Goal: Task Accomplishment & Management: Use online tool/utility

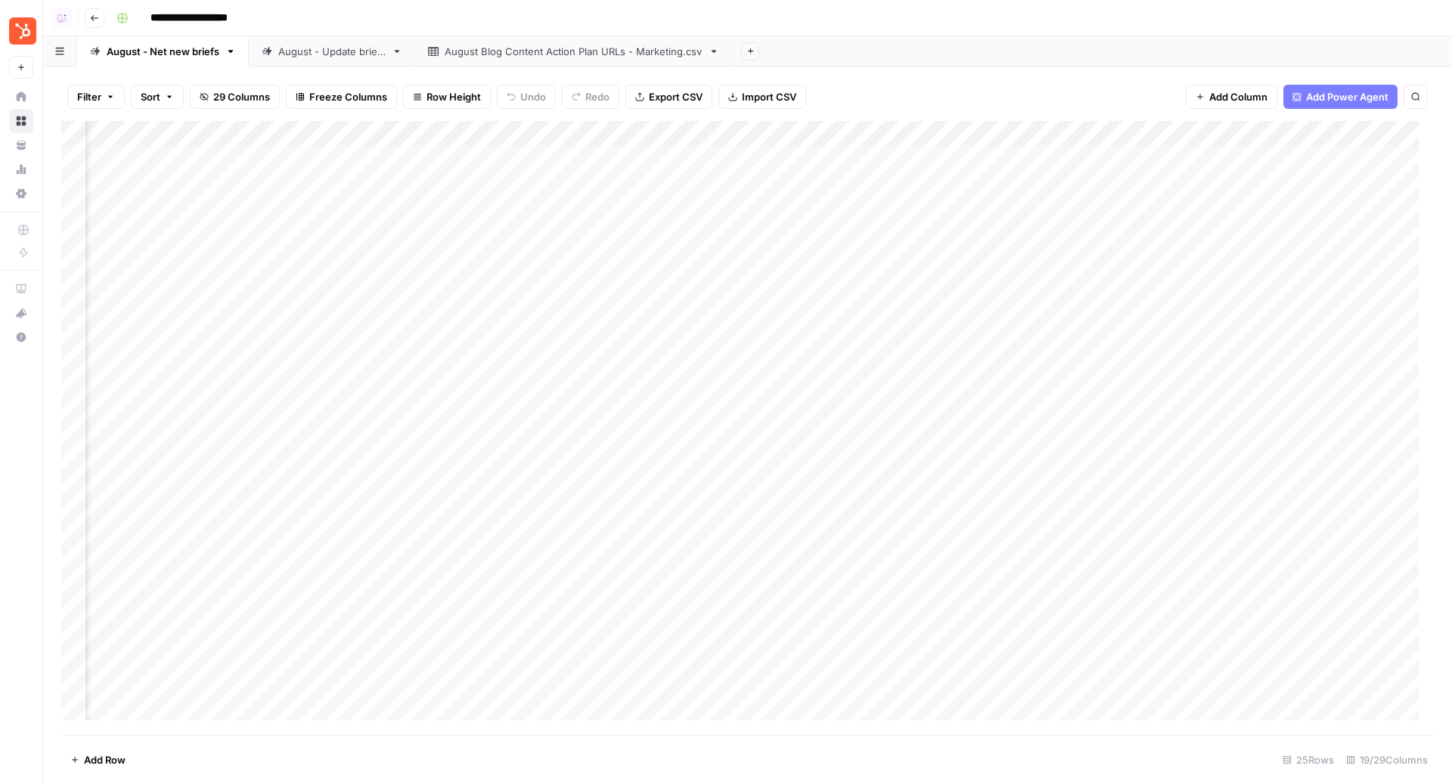
scroll to position [0, 1104]
click at [865, 206] on div "Add Column" at bounding box center [747, 428] width 1372 height 615
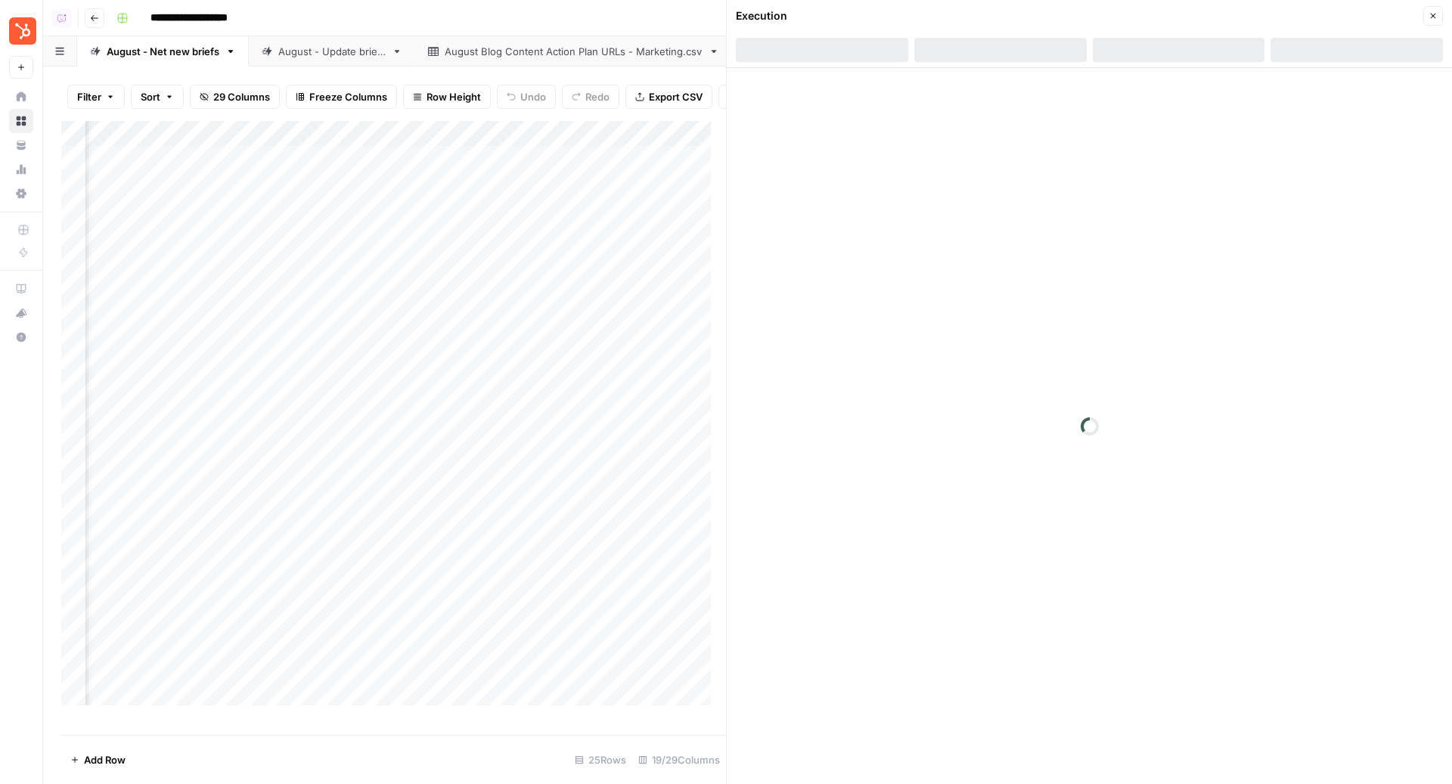
scroll to position [0, 1685]
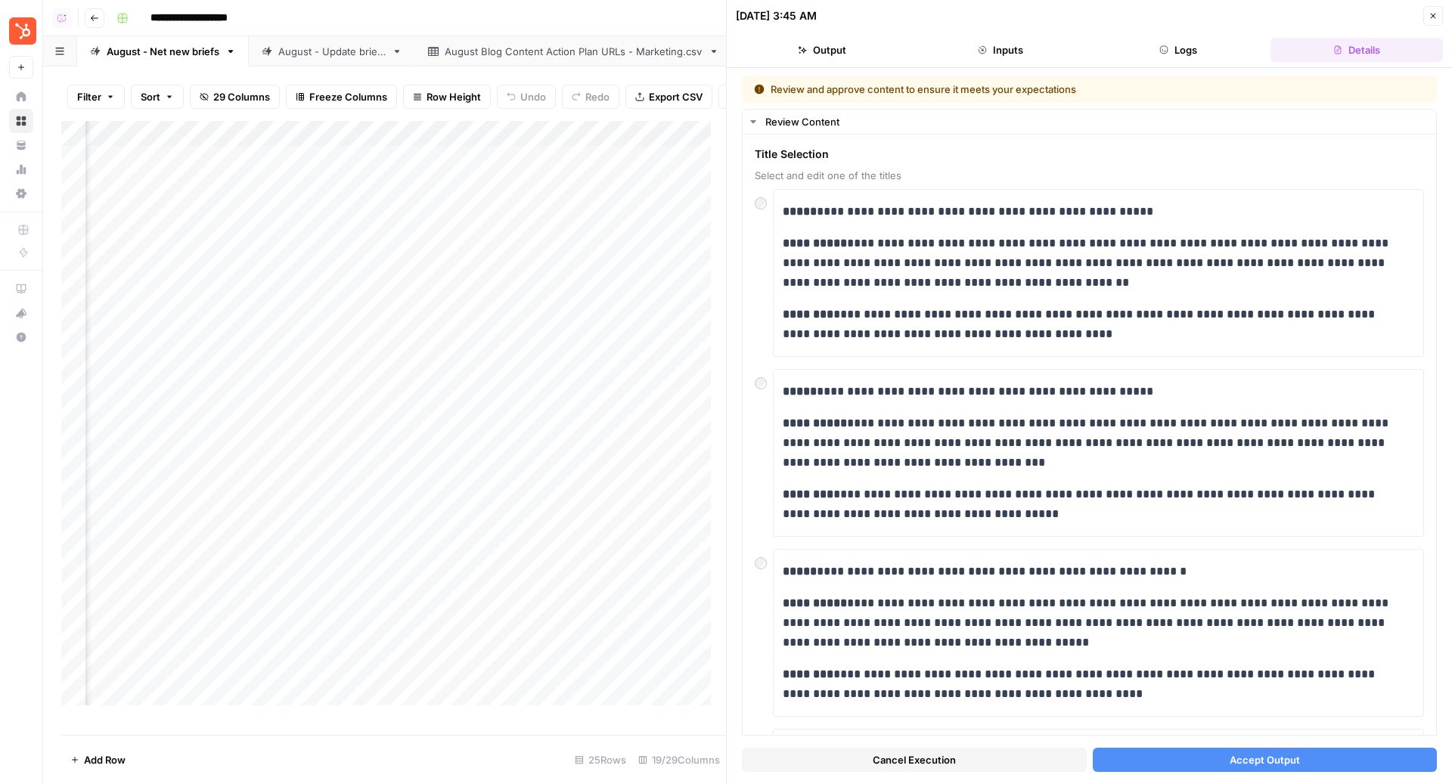
click at [1325, 752] on button "Accept Output" at bounding box center [1265, 760] width 345 height 24
click at [489, 252] on div "Add Column" at bounding box center [393, 421] width 665 height 600
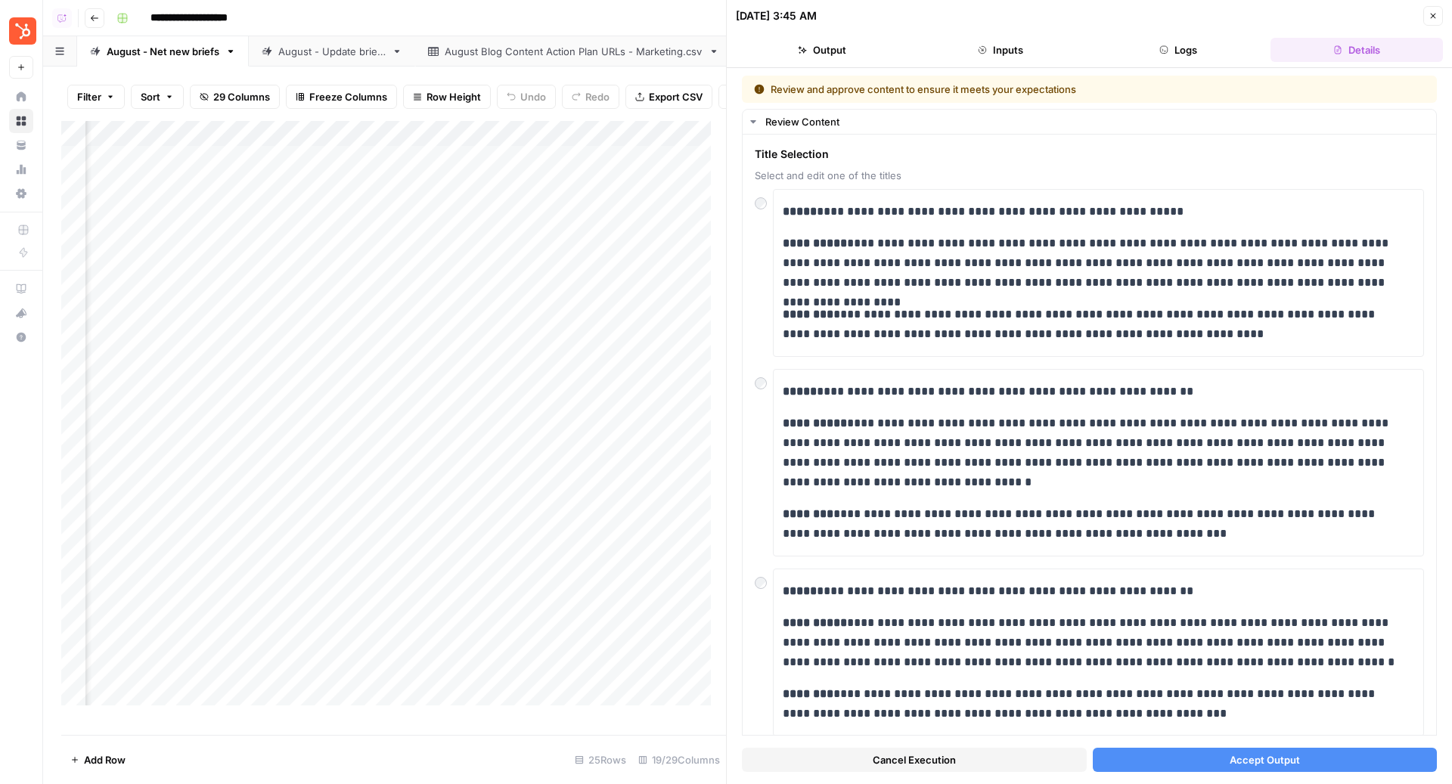
click at [1269, 766] on span "Accept Output" at bounding box center [1264, 759] width 70 height 15
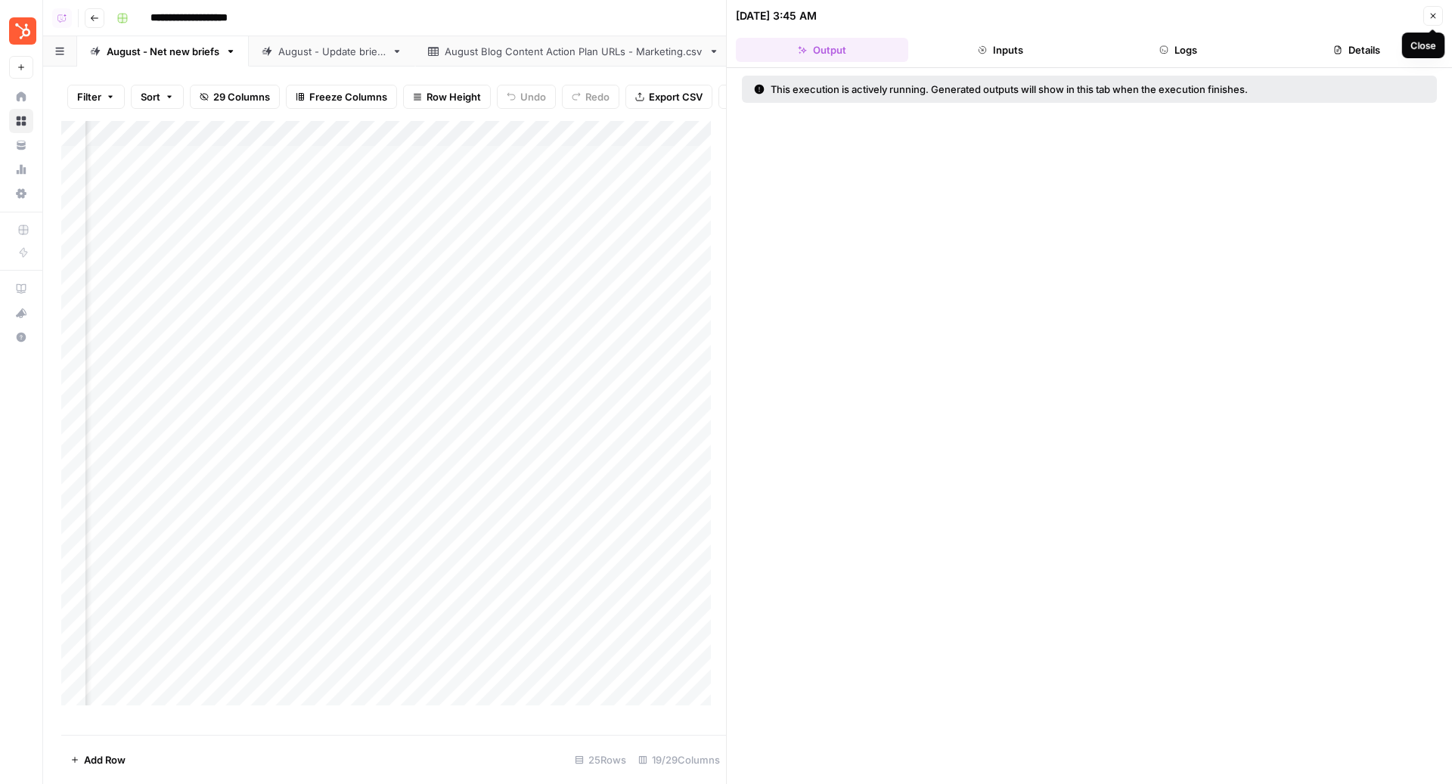
click at [1434, 19] on icon "button" at bounding box center [1432, 15] width 9 height 9
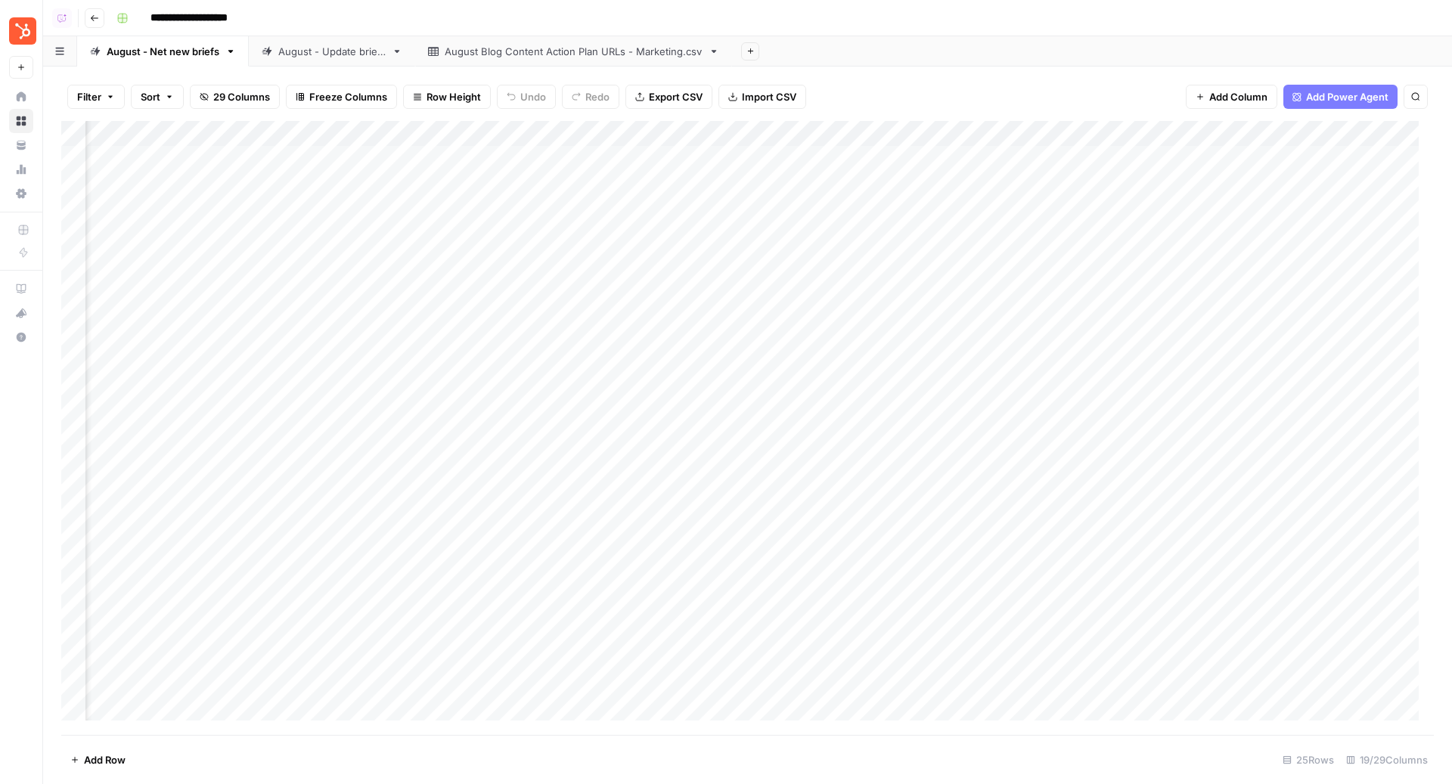
click at [405, 135] on div "Add Column" at bounding box center [747, 428] width 1372 height 615
click at [324, 281] on span "Edit Workflow" at bounding box center [341, 281] width 132 height 15
click at [468, 156] on div "Add Column" at bounding box center [747, 428] width 1372 height 615
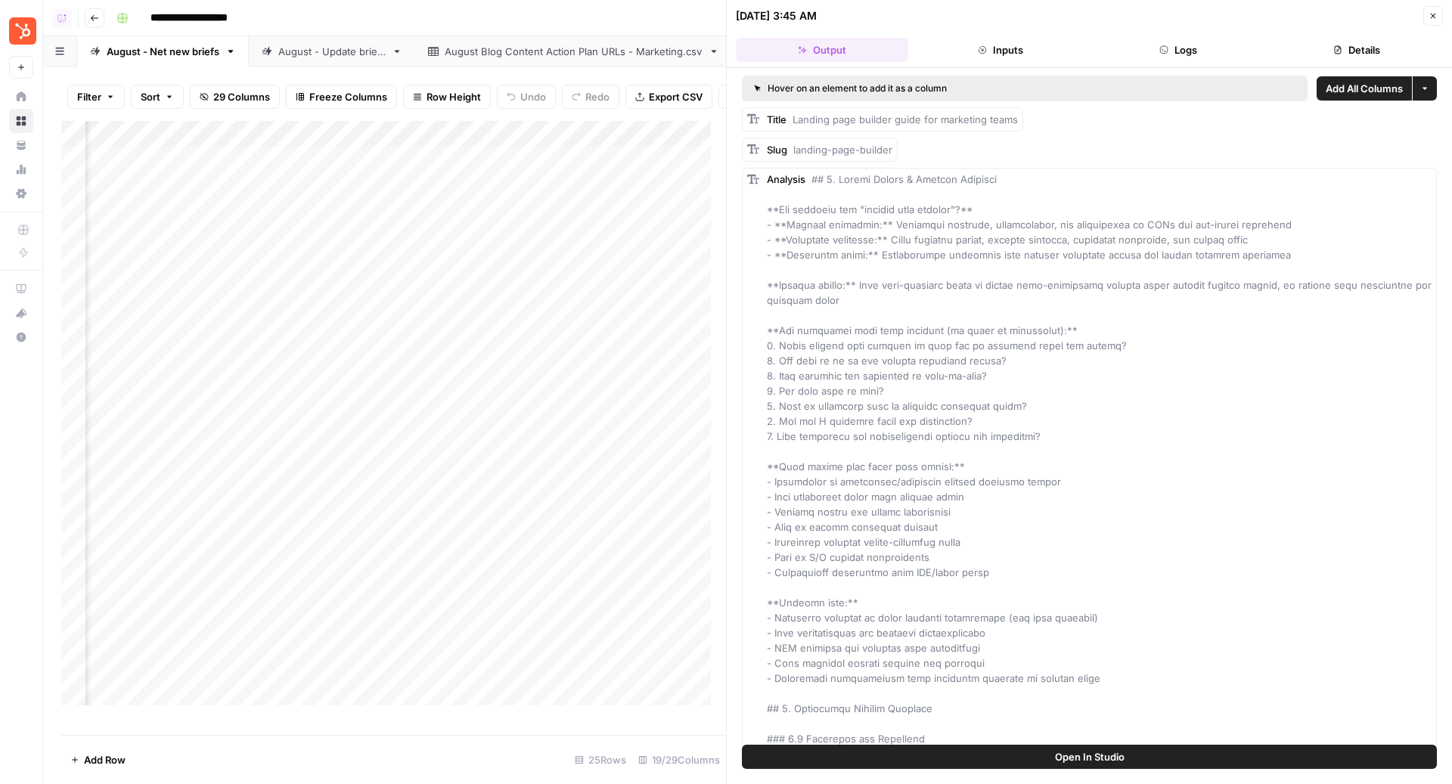
click at [1320, 60] on button "Details" at bounding box center [1356, 50] width 172 height 24
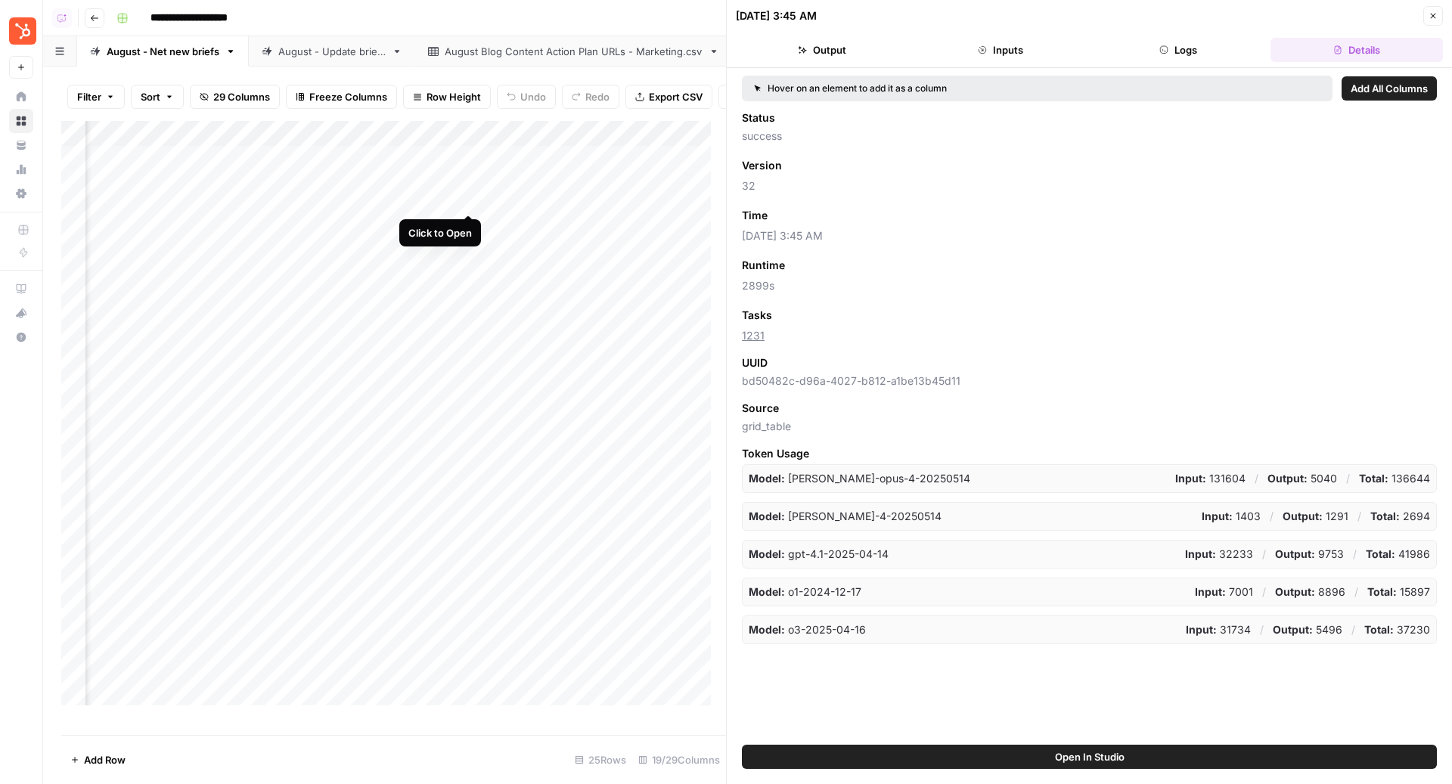
click at [471, 199] on div "Add Column" at bounding box center [393, 421] width 665 height 600
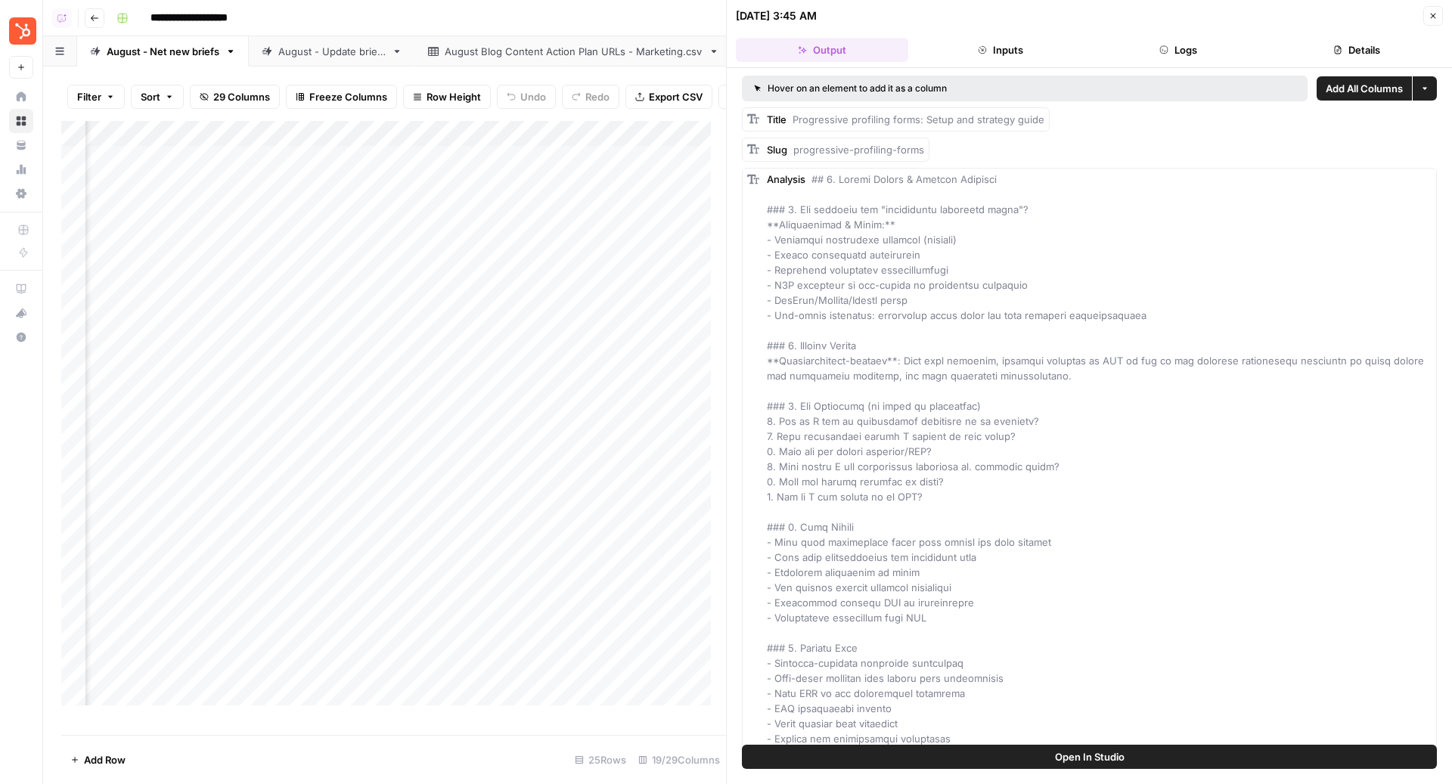
click at [1375, 51] on button "Details" at bounding box center [1356, 50] width 172 height 24
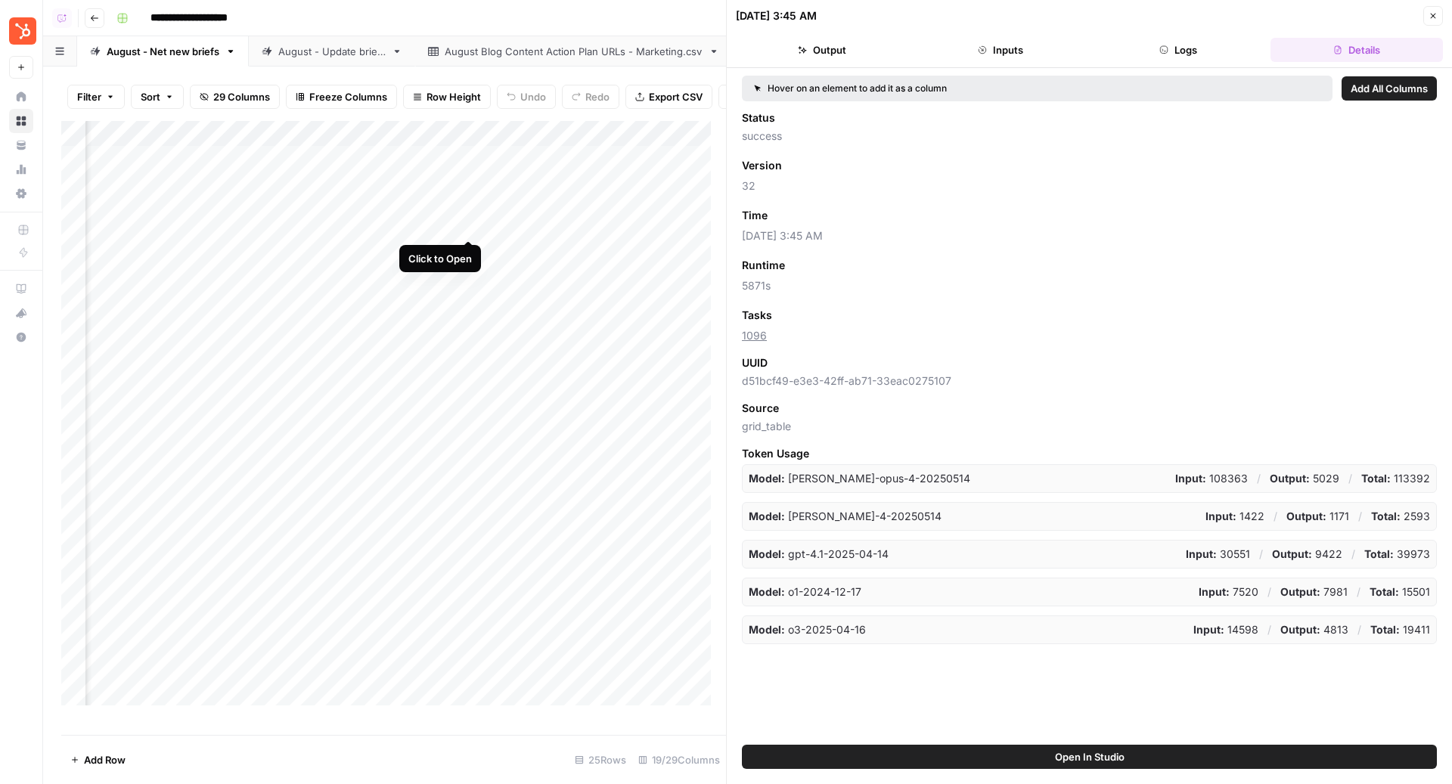
click at [469, 228] on div "Add Column" at bounding box center [393, 421] width 665 height 600
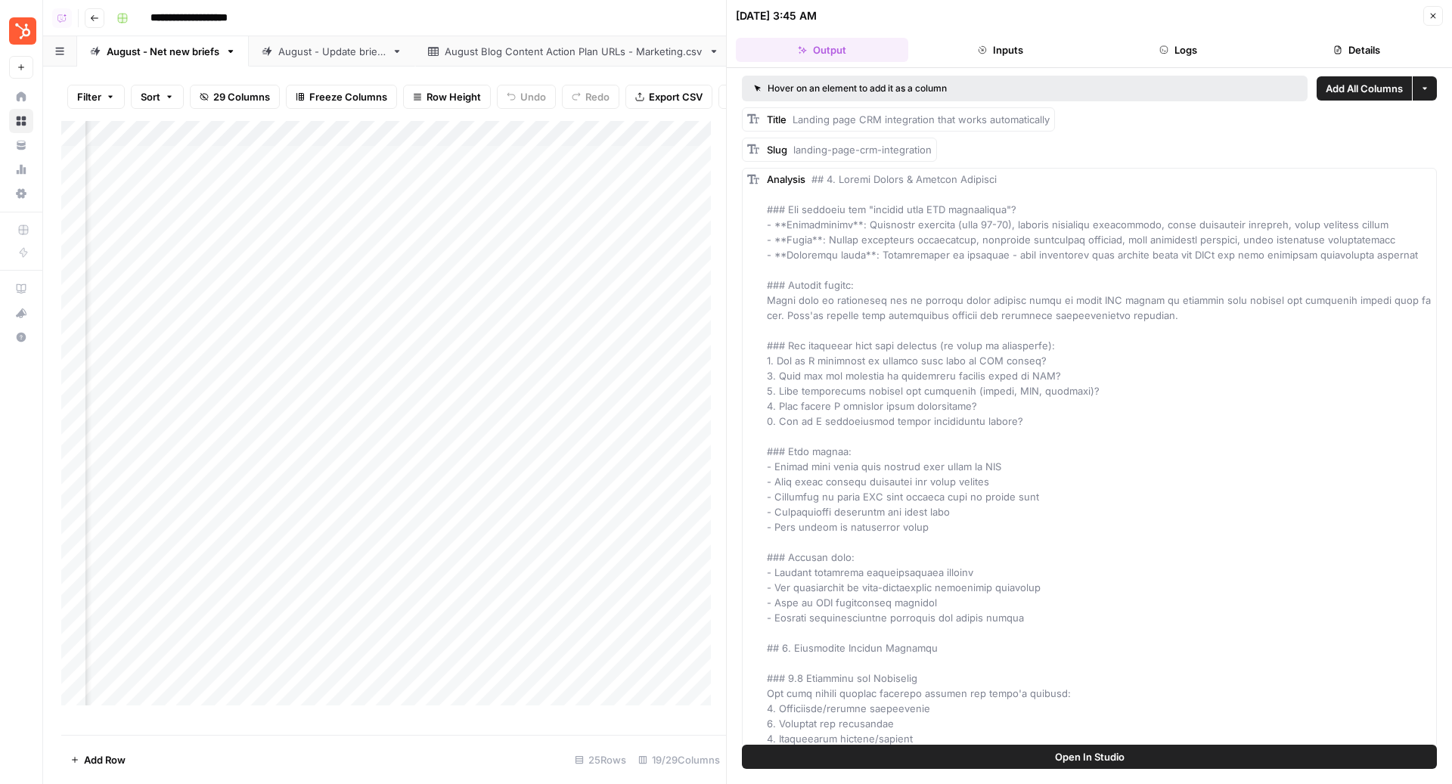
click at [1358, 50] on button "Details" at bounding box center [1356, 50] width 172 height 24
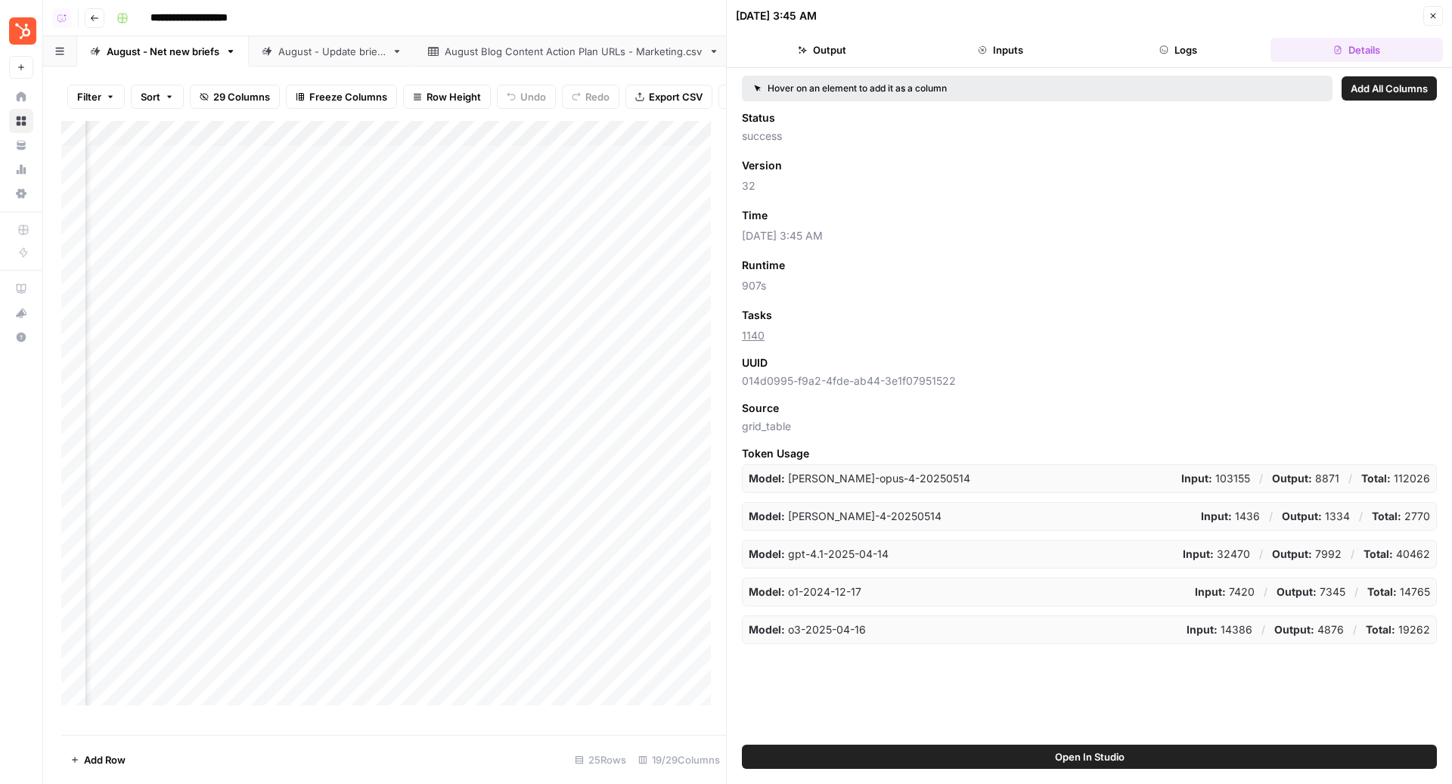
click at [471, 247] on div "Add Column" at bounding box center [393, 421] width 665 height 600
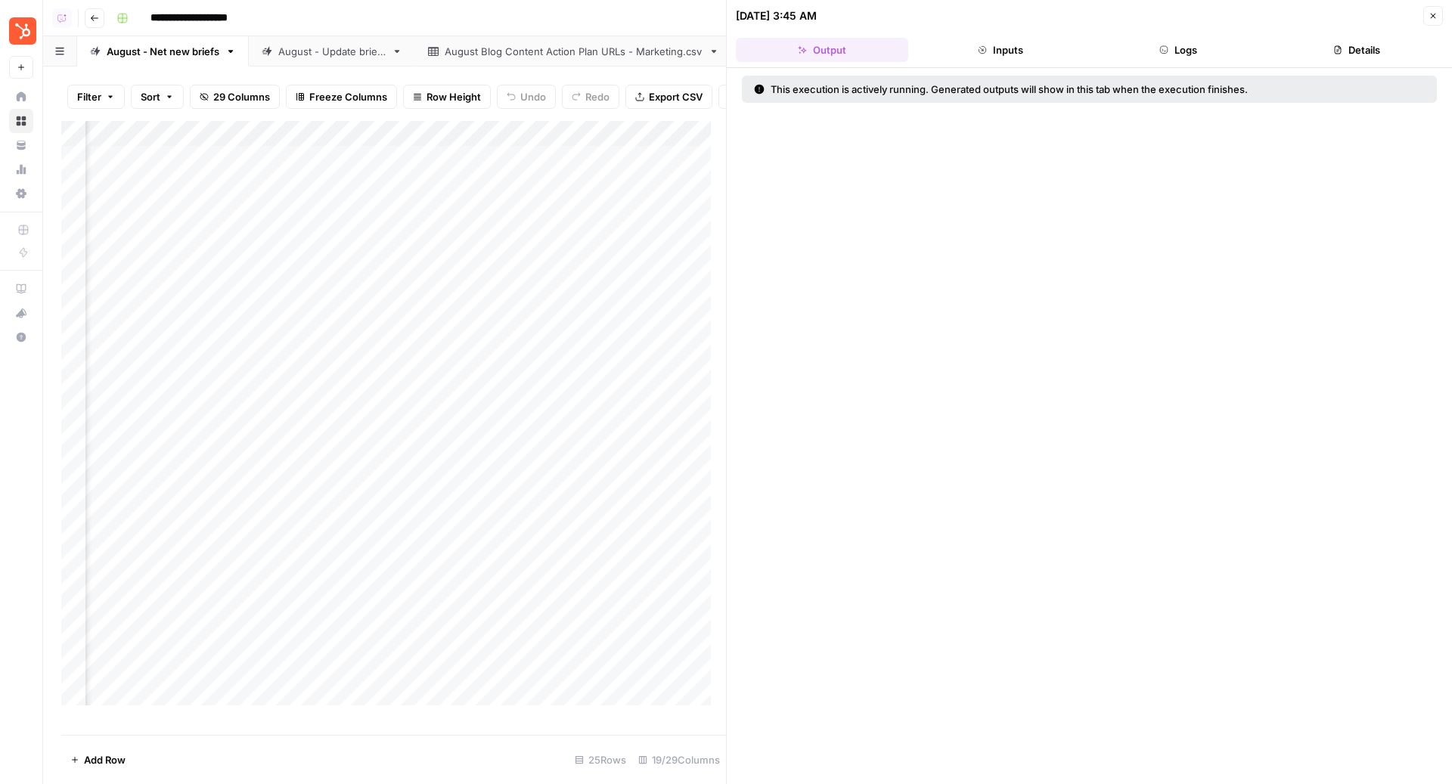
click at [1358, 40] on button "Details" at bounding box center [1356, 50] width 172 height 24
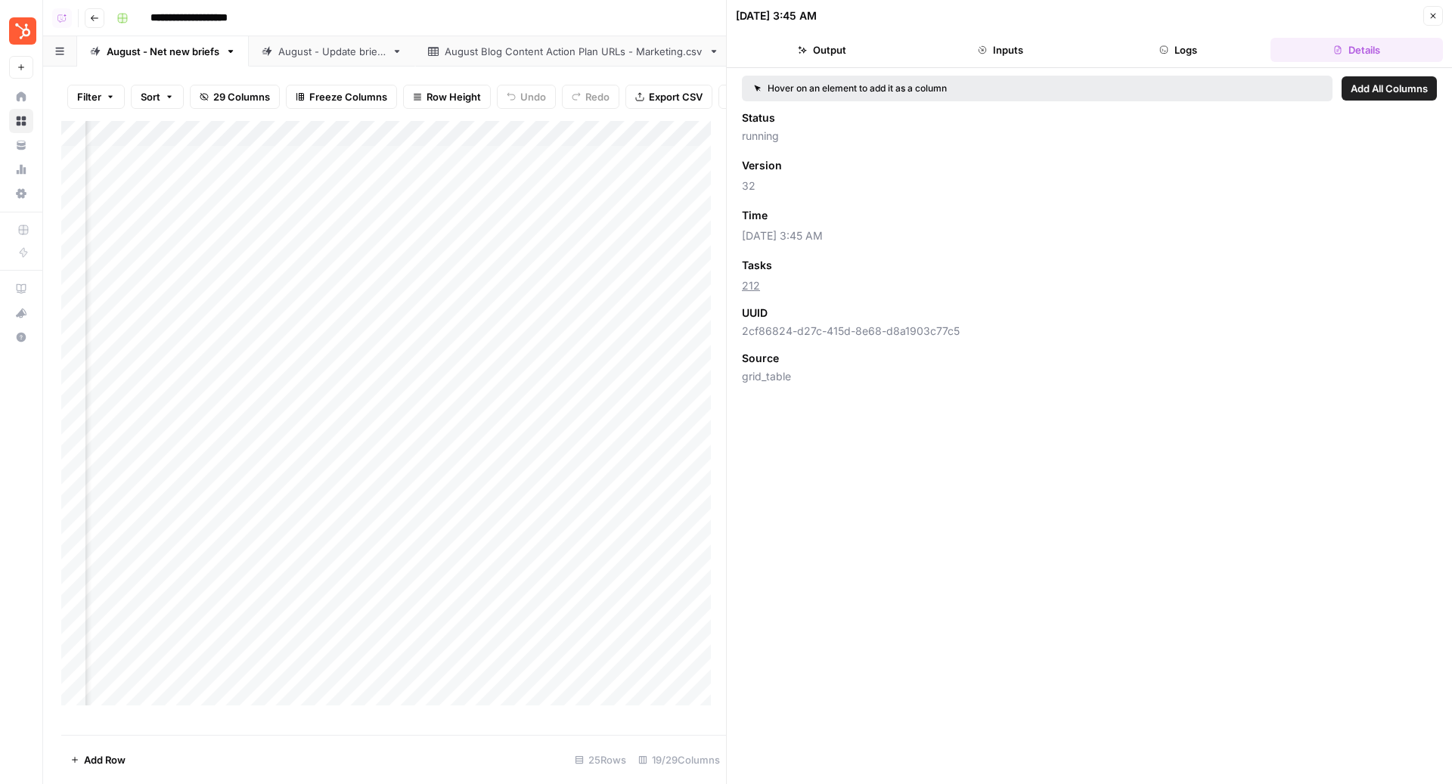
click at [1429, 13] on icon "button" at bounding box center [1432, 15] width 9 height 9
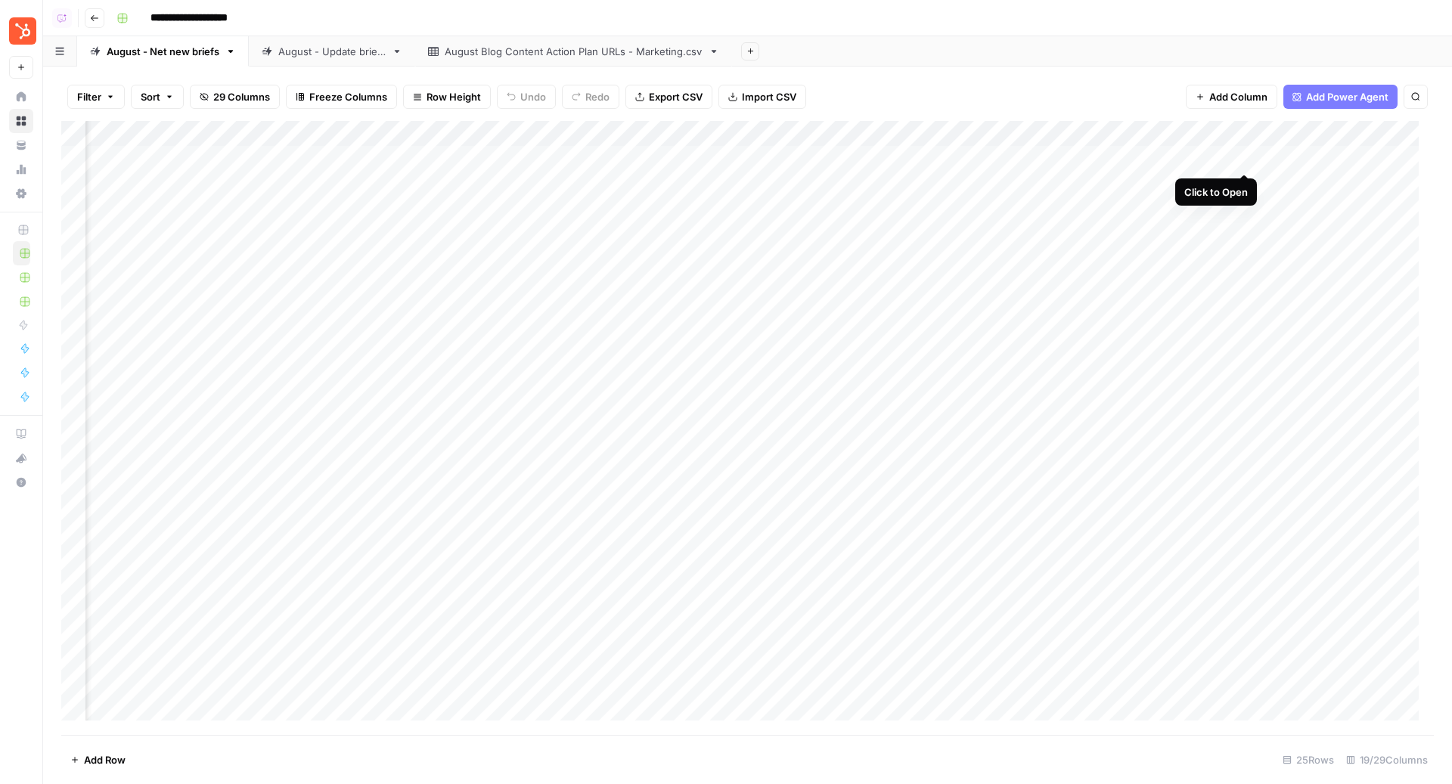
click at [1240, 157] on div "Add Column" at bounding box center [747, 428] width 1372 height 615
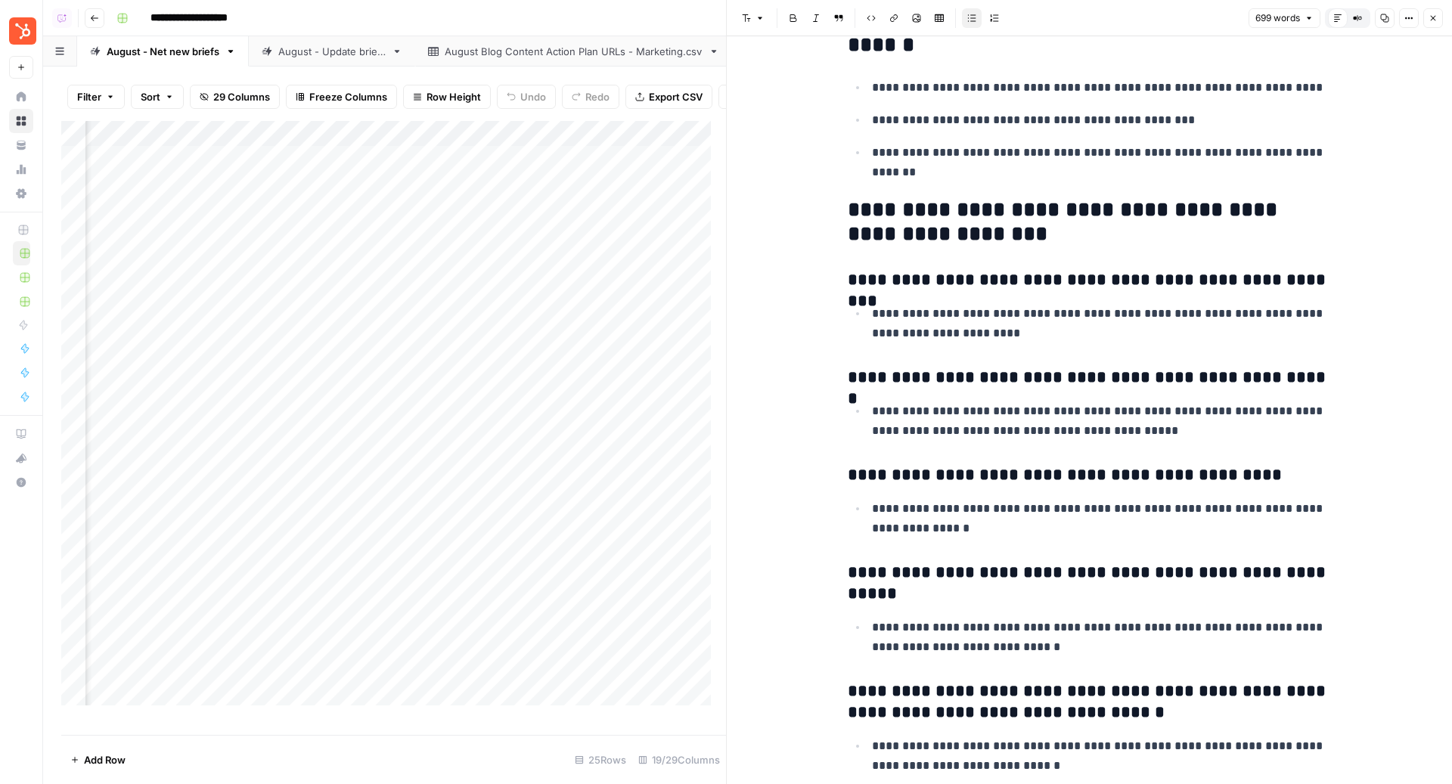
scroll to position [2488, 0]
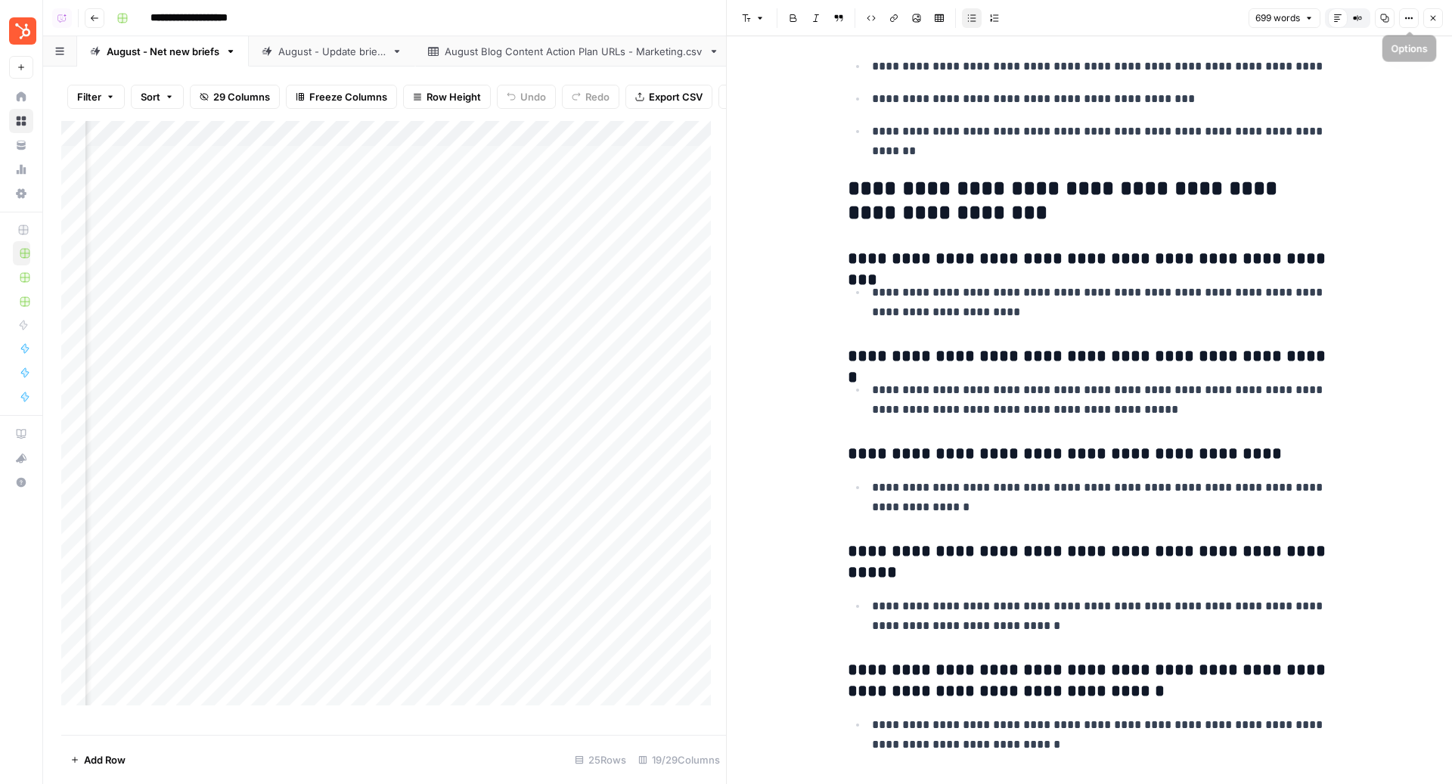
click at [1436, 19] on icon "button" at bounding box center [1432, 18] width 9 height 9
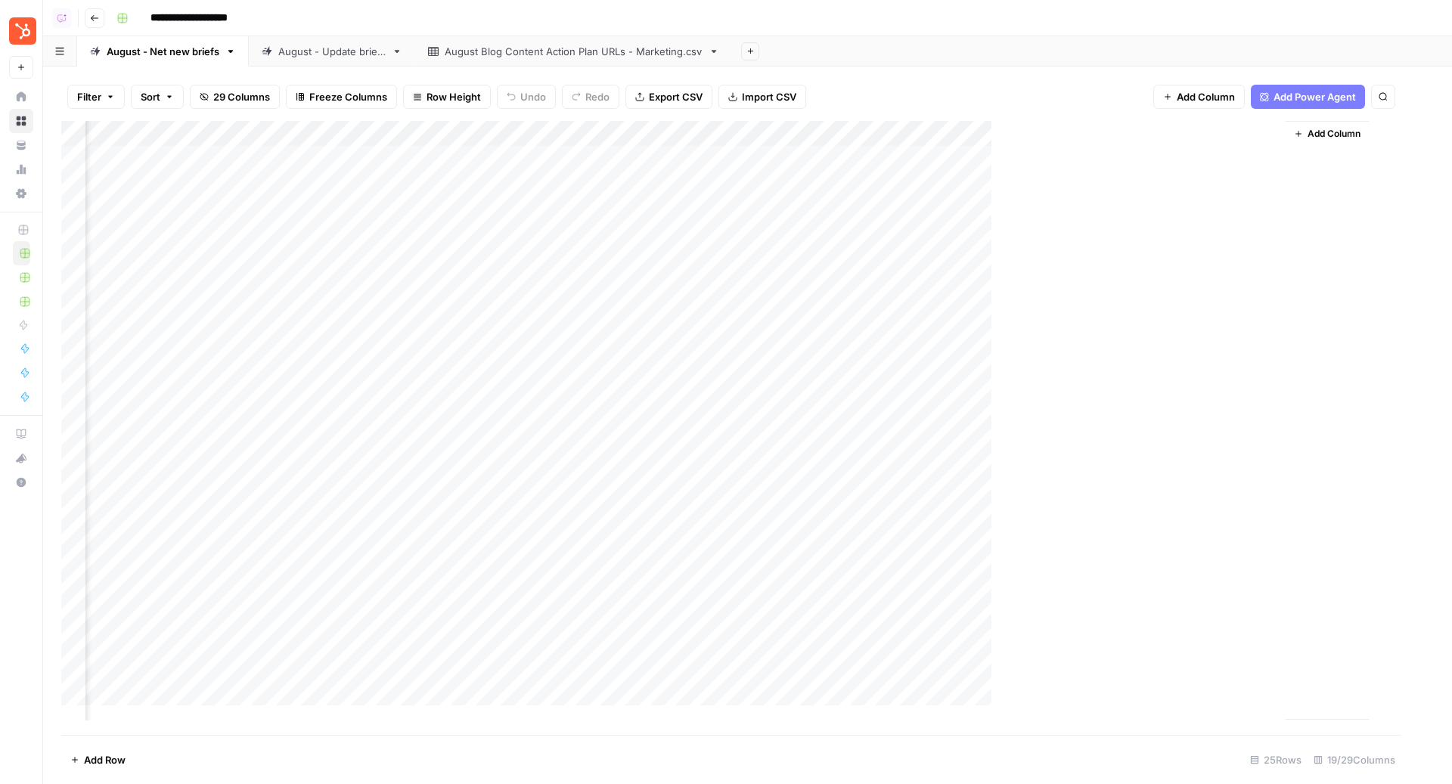
scroll to position [0, 1712]
click at [353, 44] on div "August - Update briefs" at bounding box center [331, 51] width 107 height 15
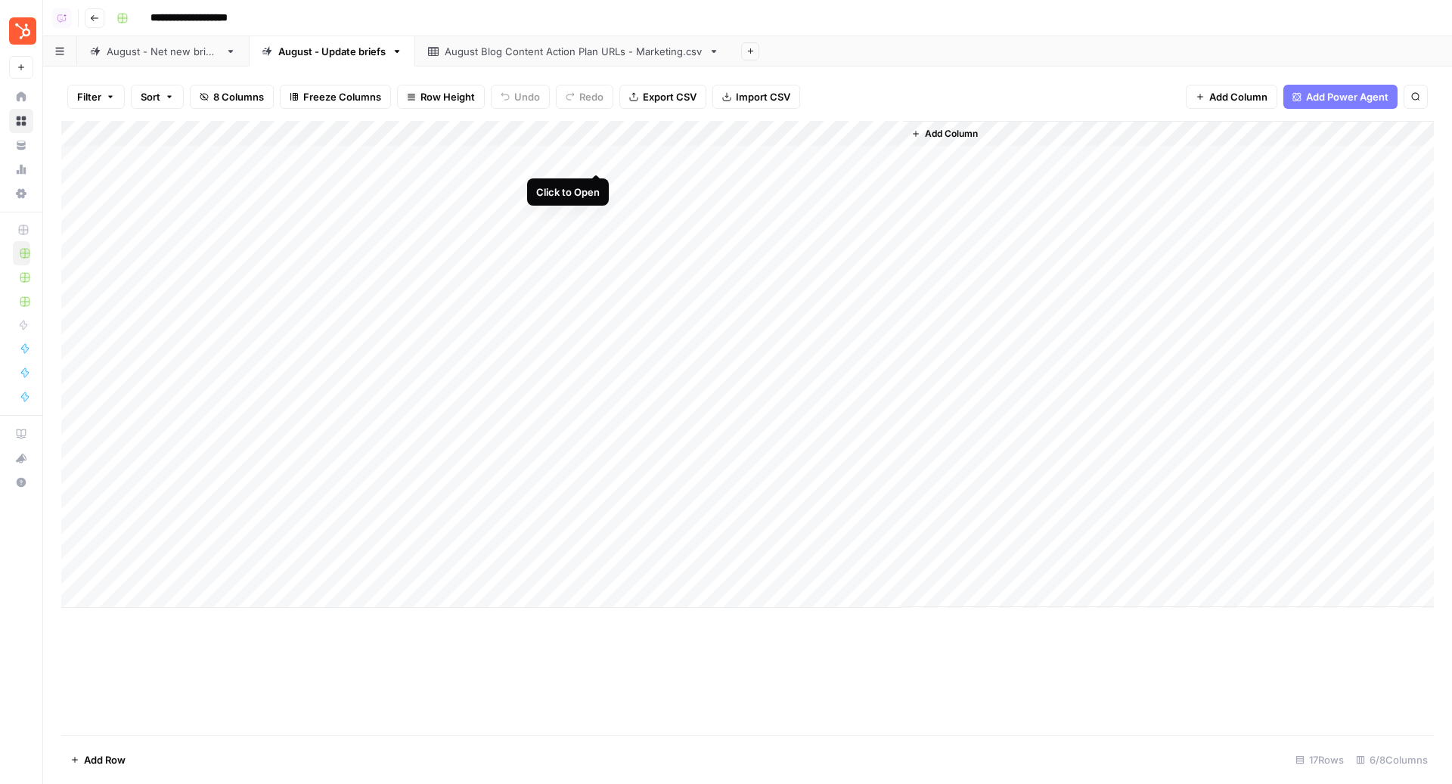
click at [594, 159] on div "Add Column" at bounding box center [747, 364] width 1372 height 487
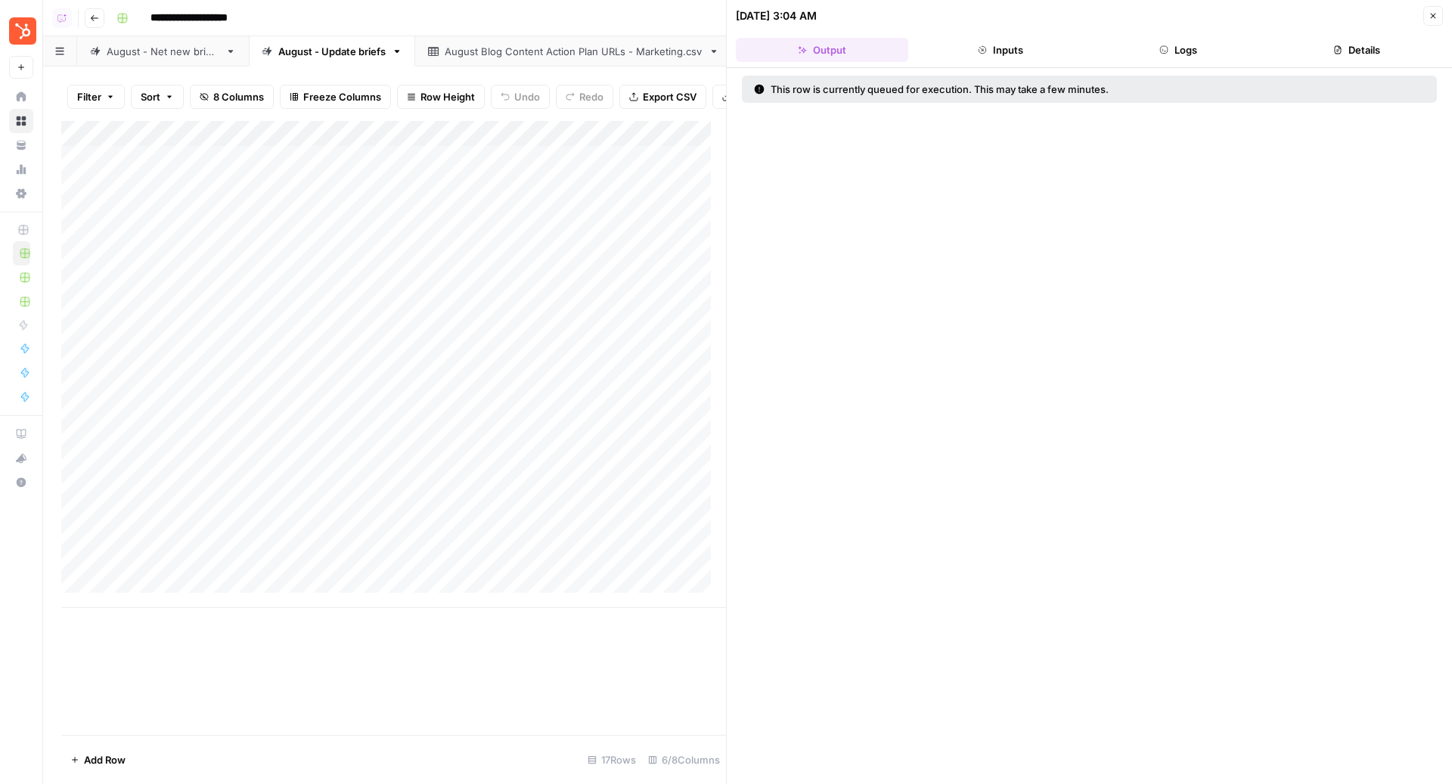
click at [1167, 57] on button "Logs" at bounding box center [1179, 50] width 172 height 24
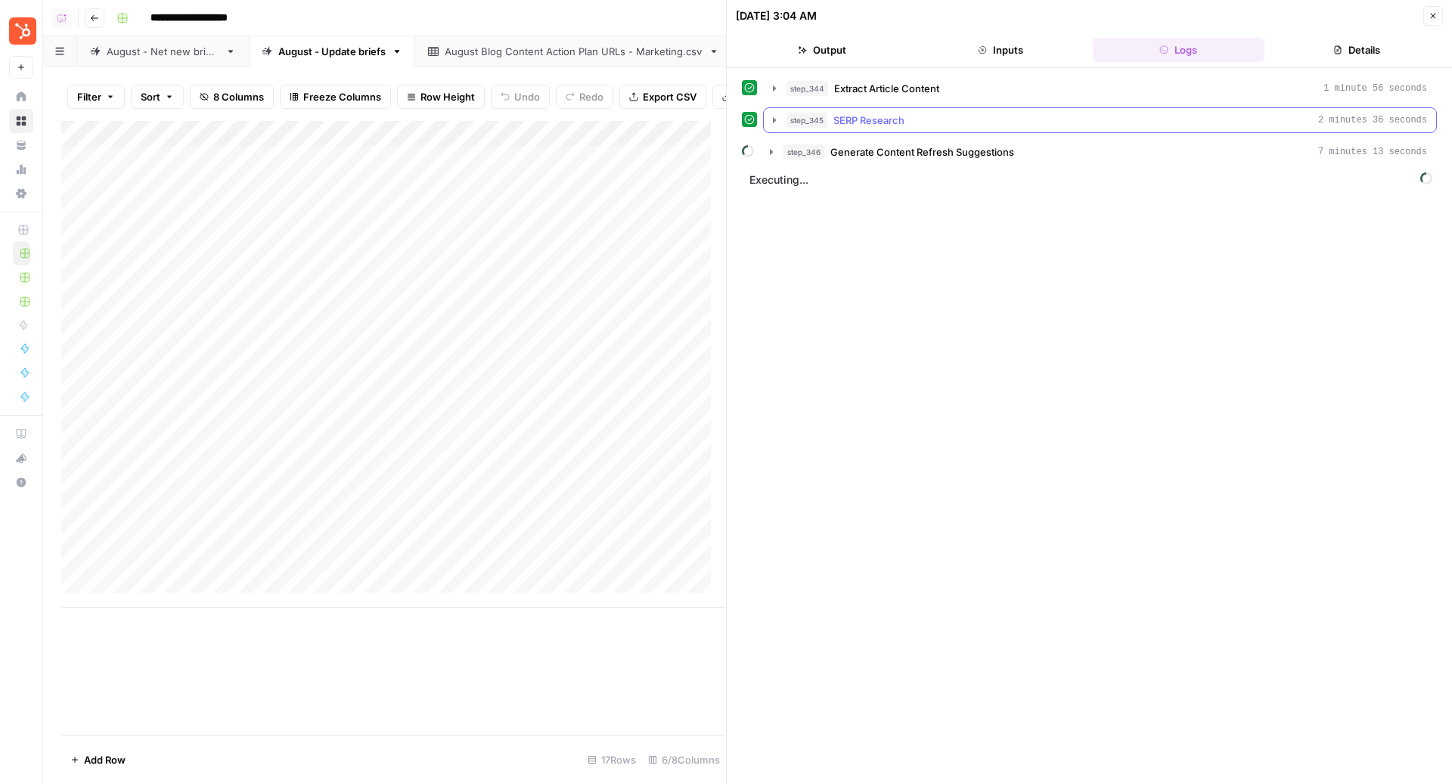
click at [1006, 116] on div "step_345 SERP Research 2 minutes 36 seconds" at bounding box center [1106, 120] width 640 height 15
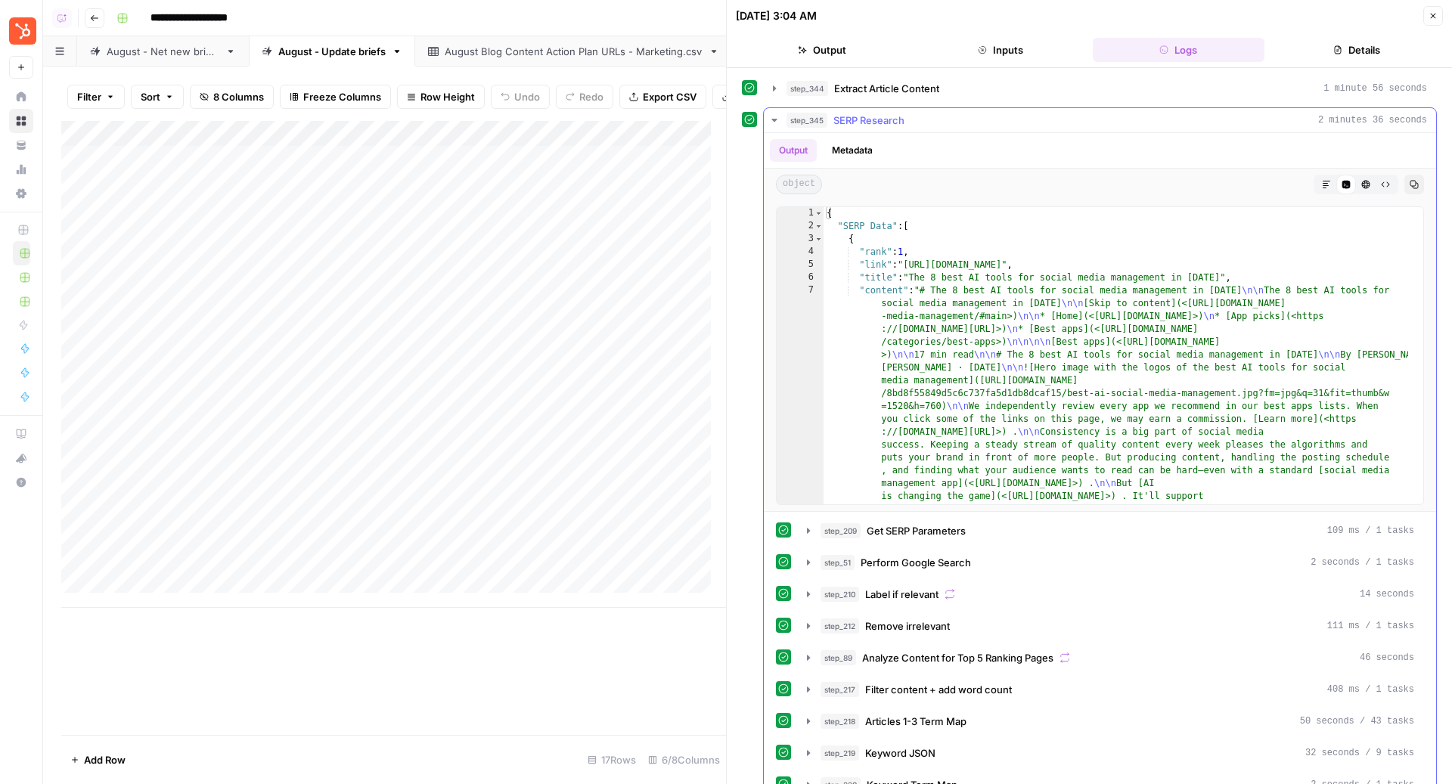
click at [1006, 116] on div "step_345 SERP Research 2 minutes 36 seconds" at bounding box center [1106, 120] width 640 height 15
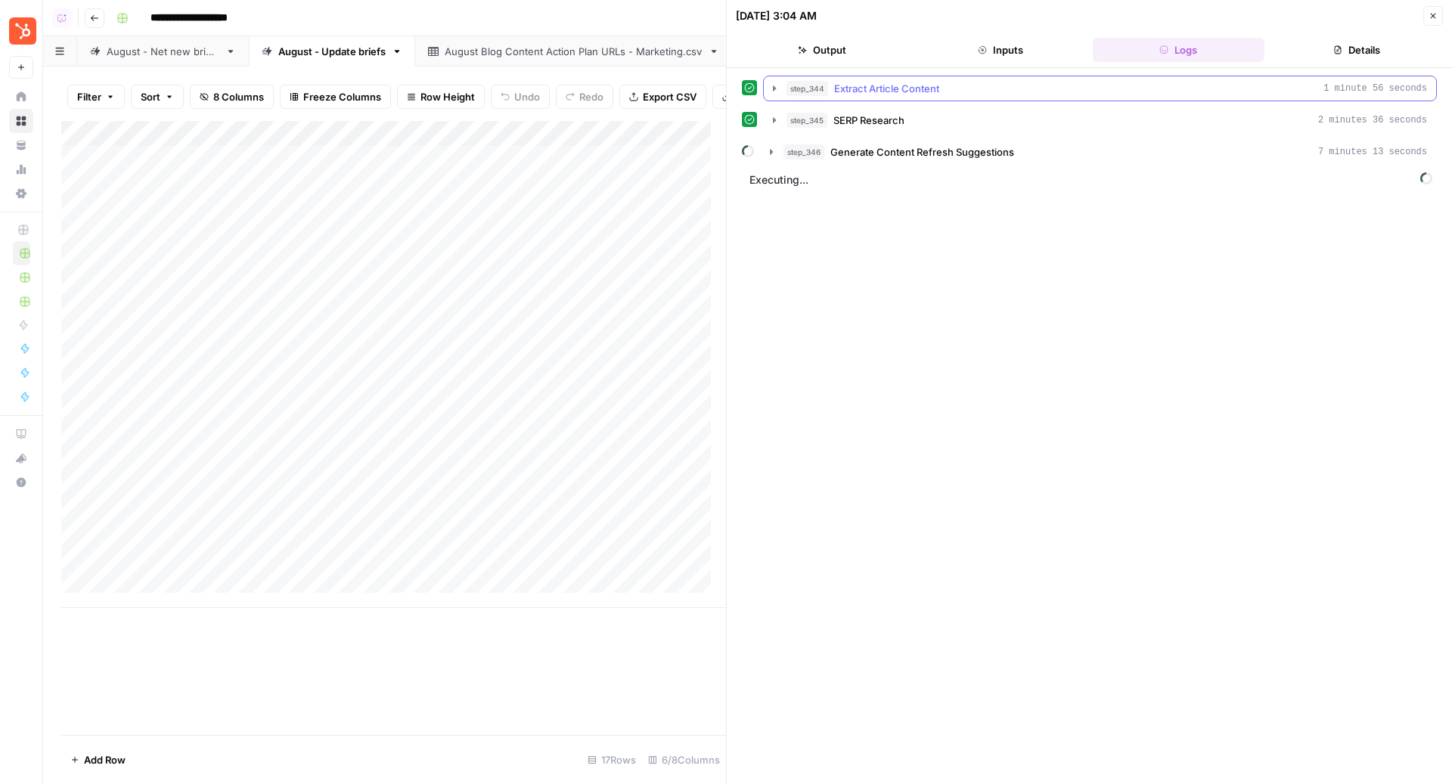
click at [928, 94] on span "Extract Article Content" at bounding box center [886, 88] width 105 height 15
click at [905, 117] on div "step_345 SERP Research 2 minutes 36 seconds" at bounding box center [1106, 120] width 640 height 15
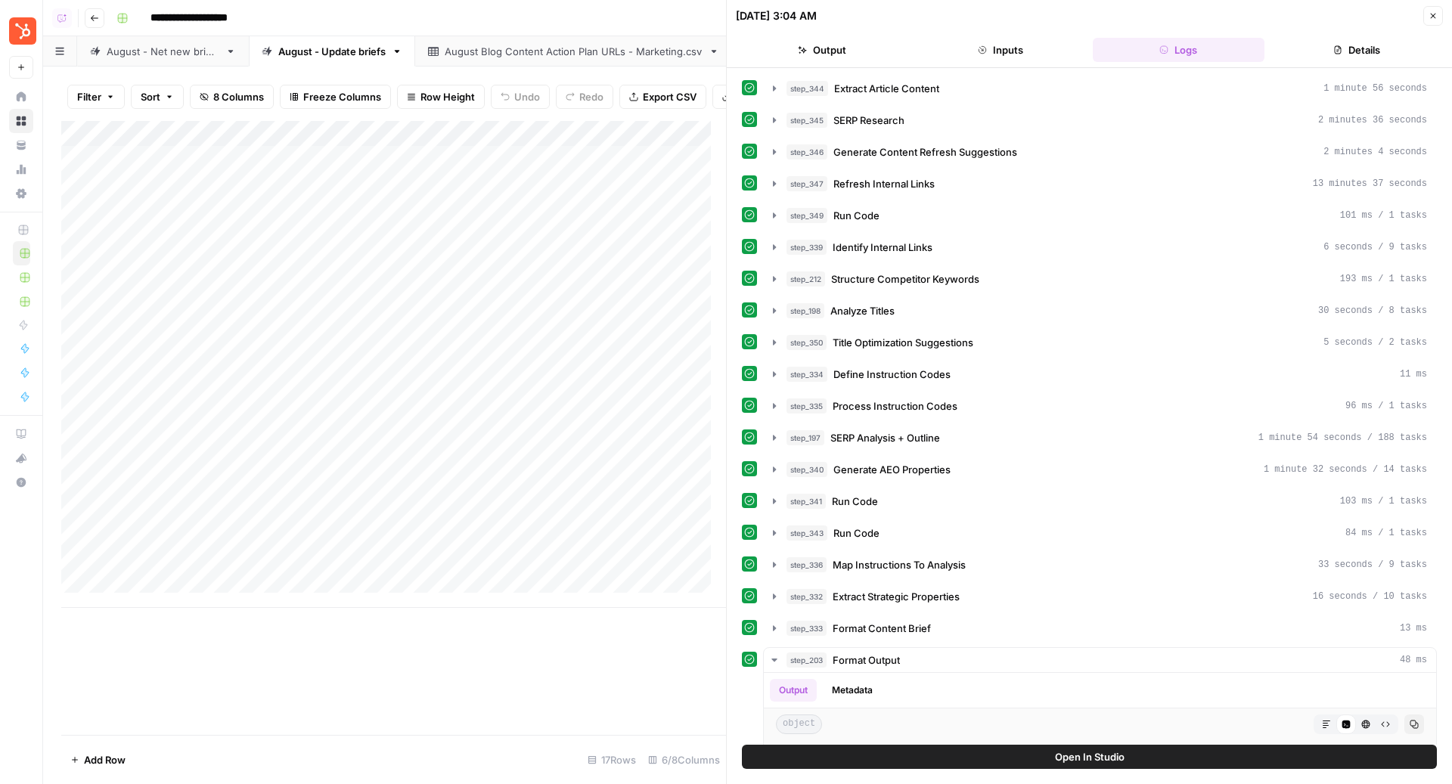
click at [1431, 17] on icon "button" at bounding box center [1432, 15] width 9 height 9
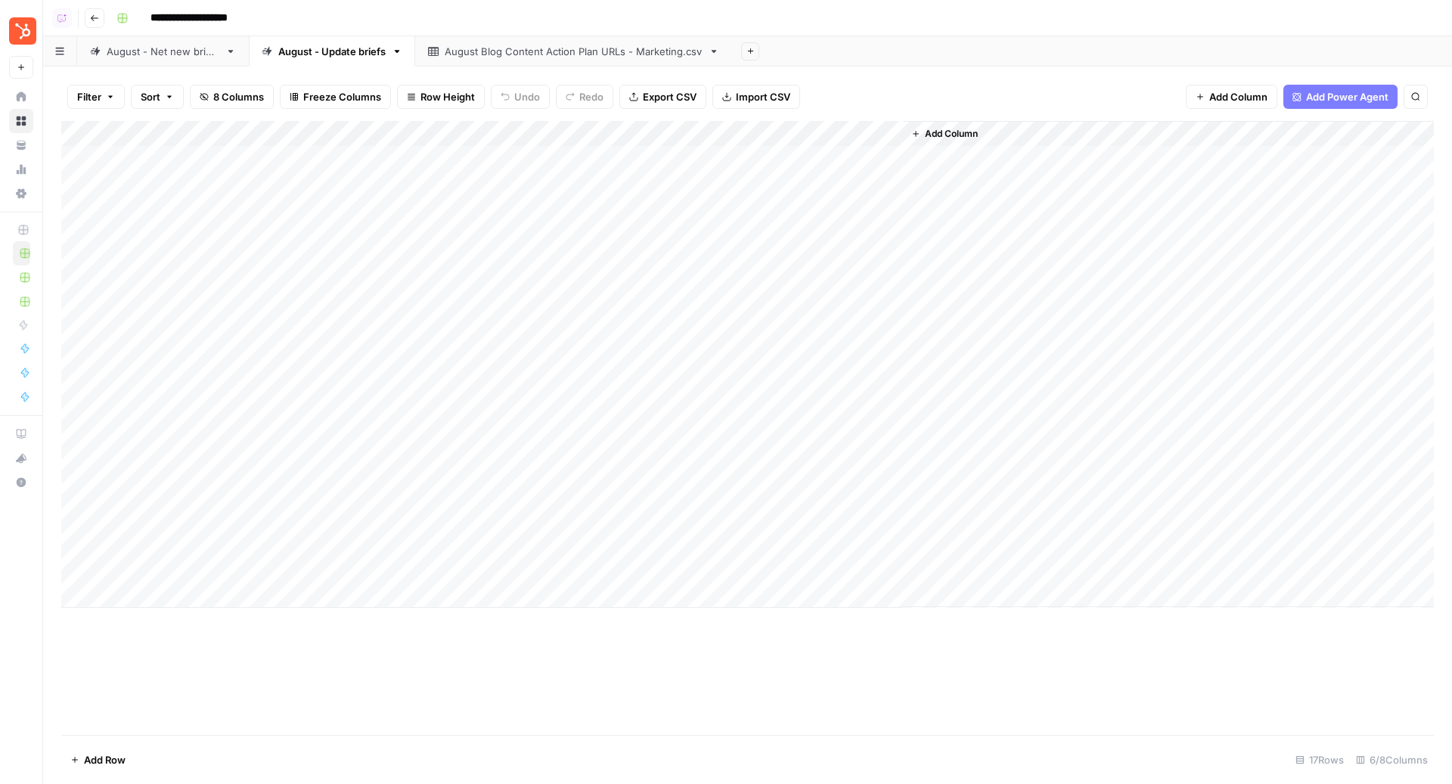
click at [177, 46] on div "August - Net new briefs" at bounding box center [163, 51] width 113 height 15
click at [770, 262] on div "Add Column" at bounding box center [747, 428] width 1372 height 615
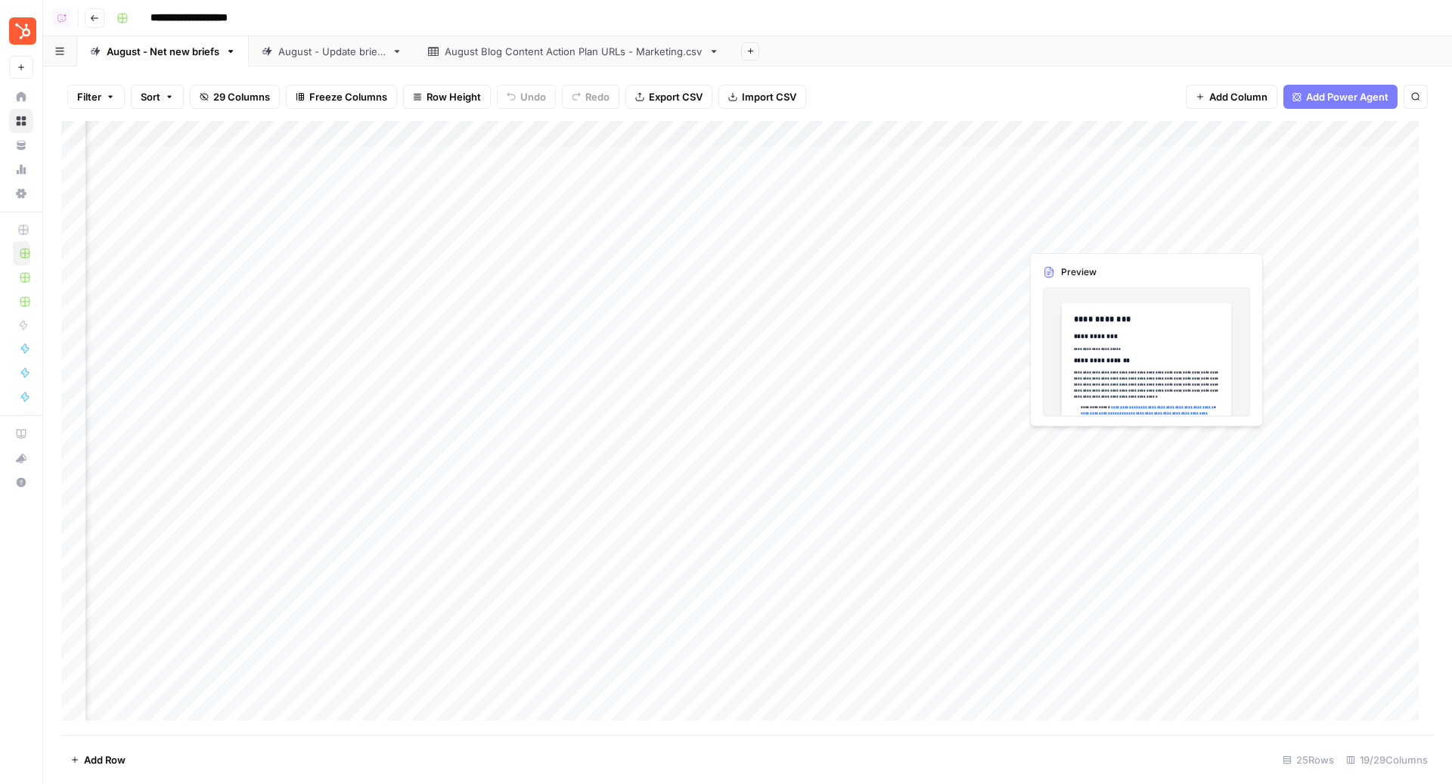
scroll to position [0, 1730]
click at [1080, 129] on div "Add Column" at bounding box center [747, 428] width 1372 height 615
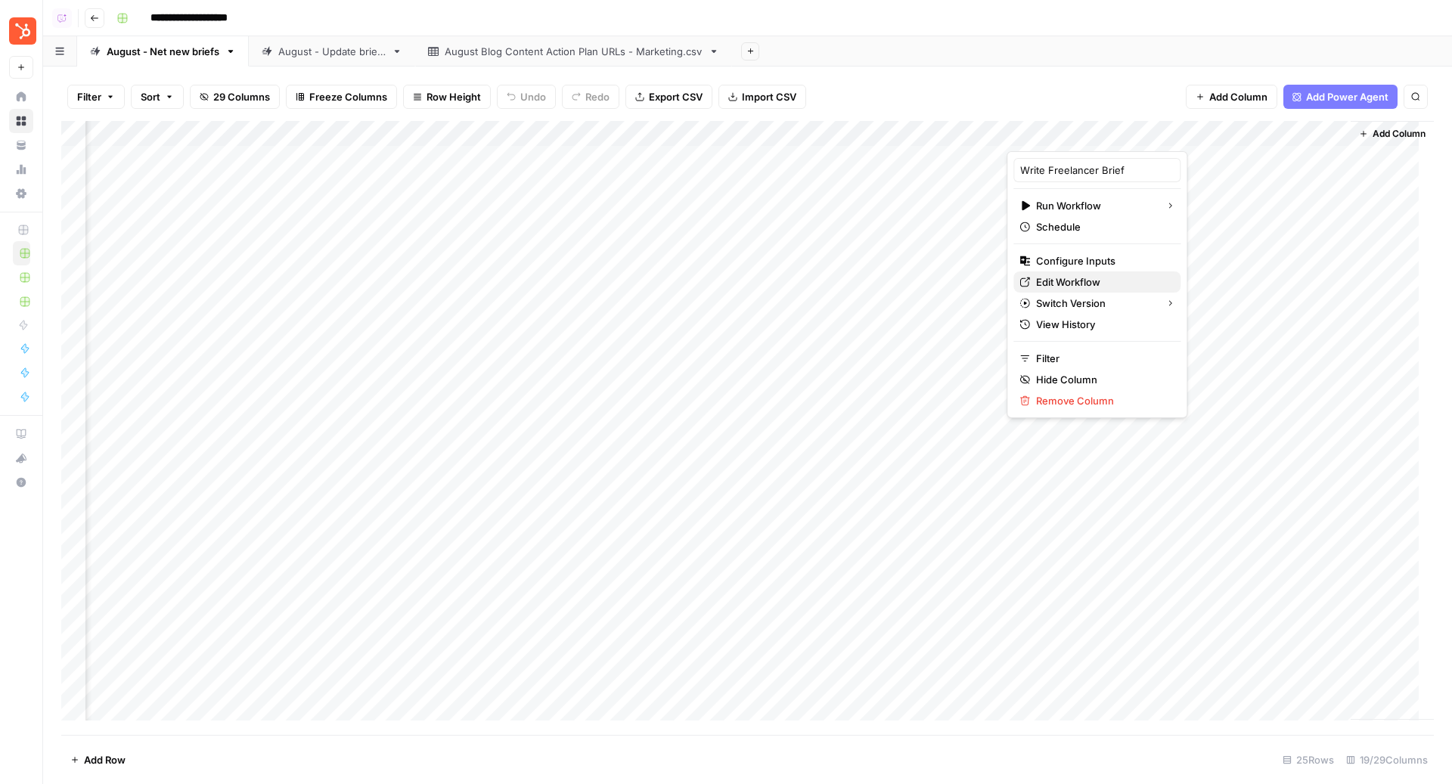
click at [1064, 279] on span "Edit Workflow" at bounding box center [1102, 281] width 132 height 15
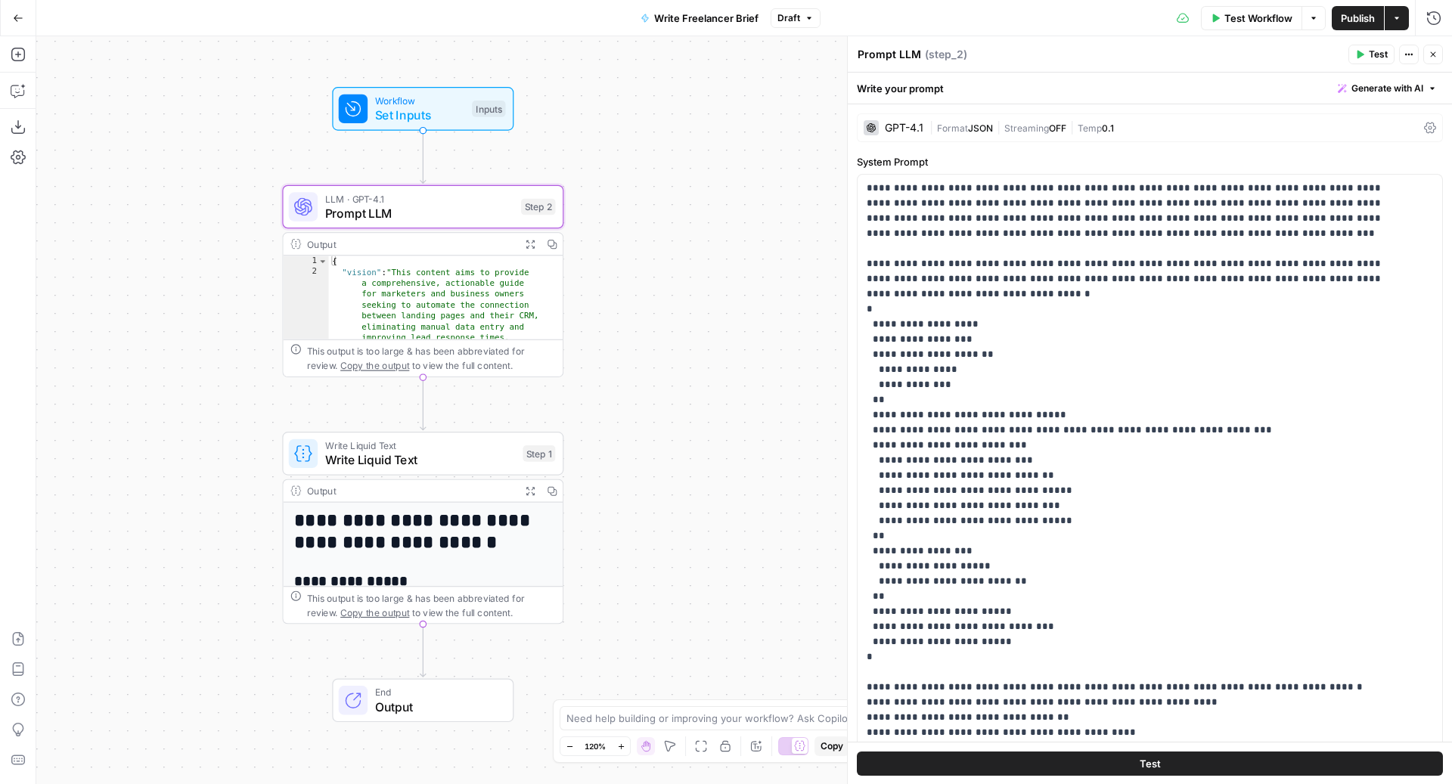
scroll to position [1316, 0]
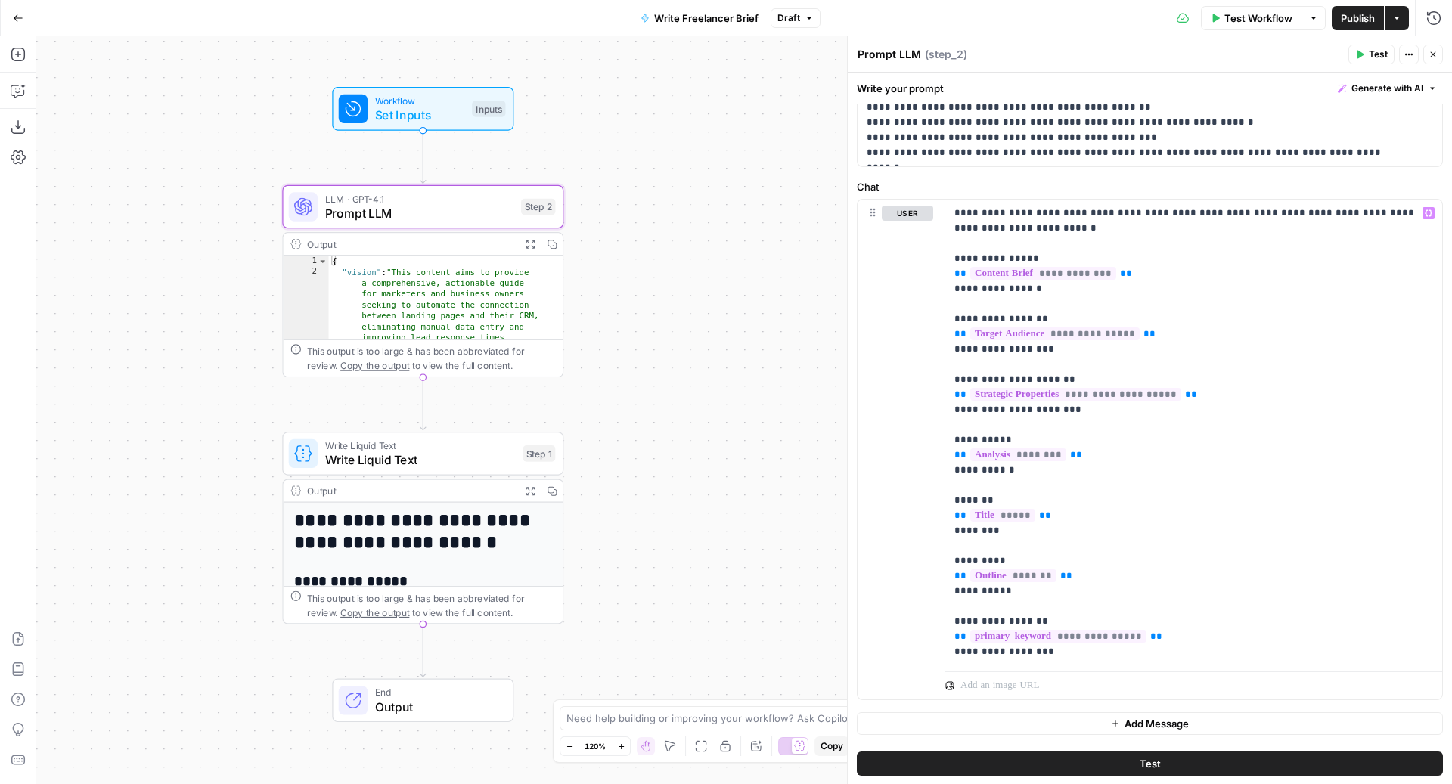
click at [797, 11] on span "Draft" at bounding box center [788, 18] width 23 height 14
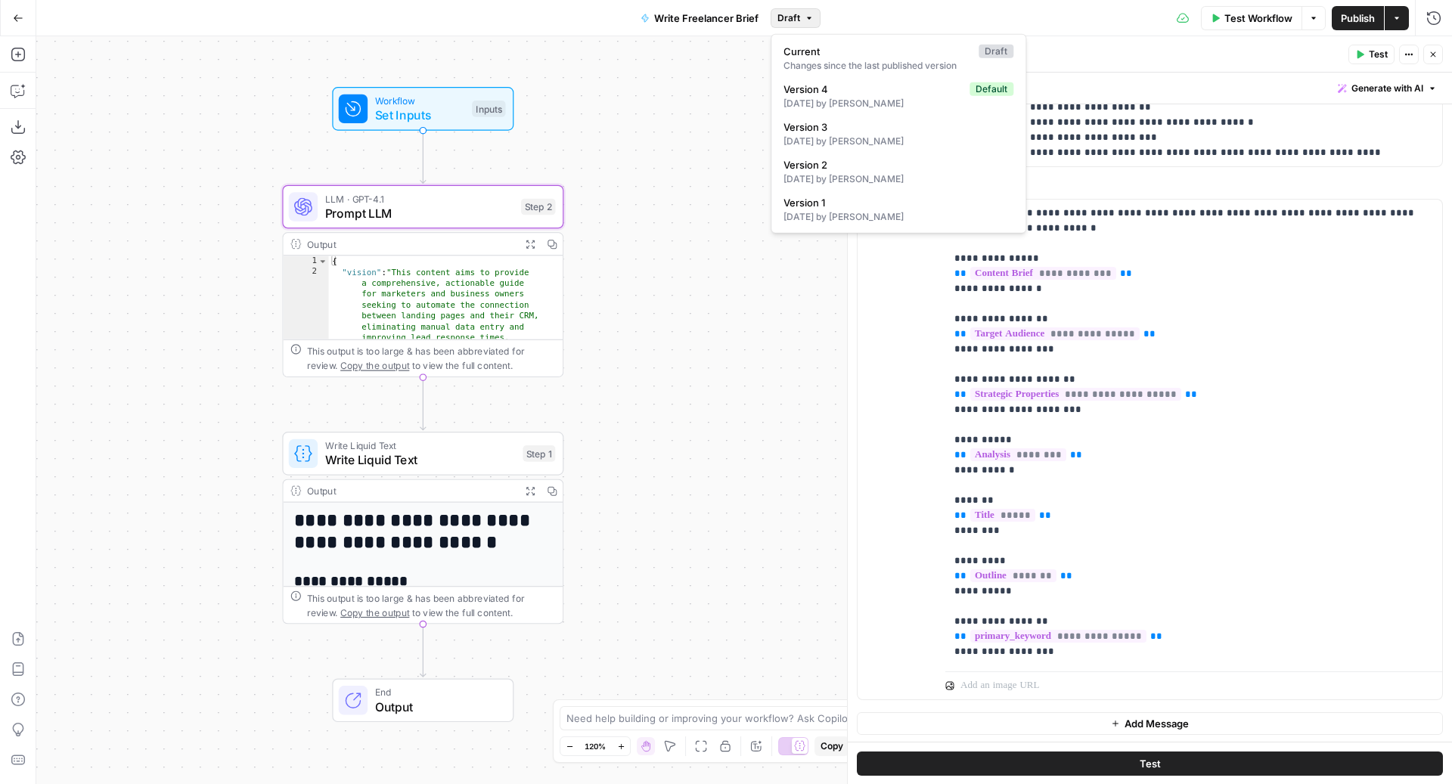
click at [797, 11] on span "Draft" at bounding box center [788, 18] width 23 height 14
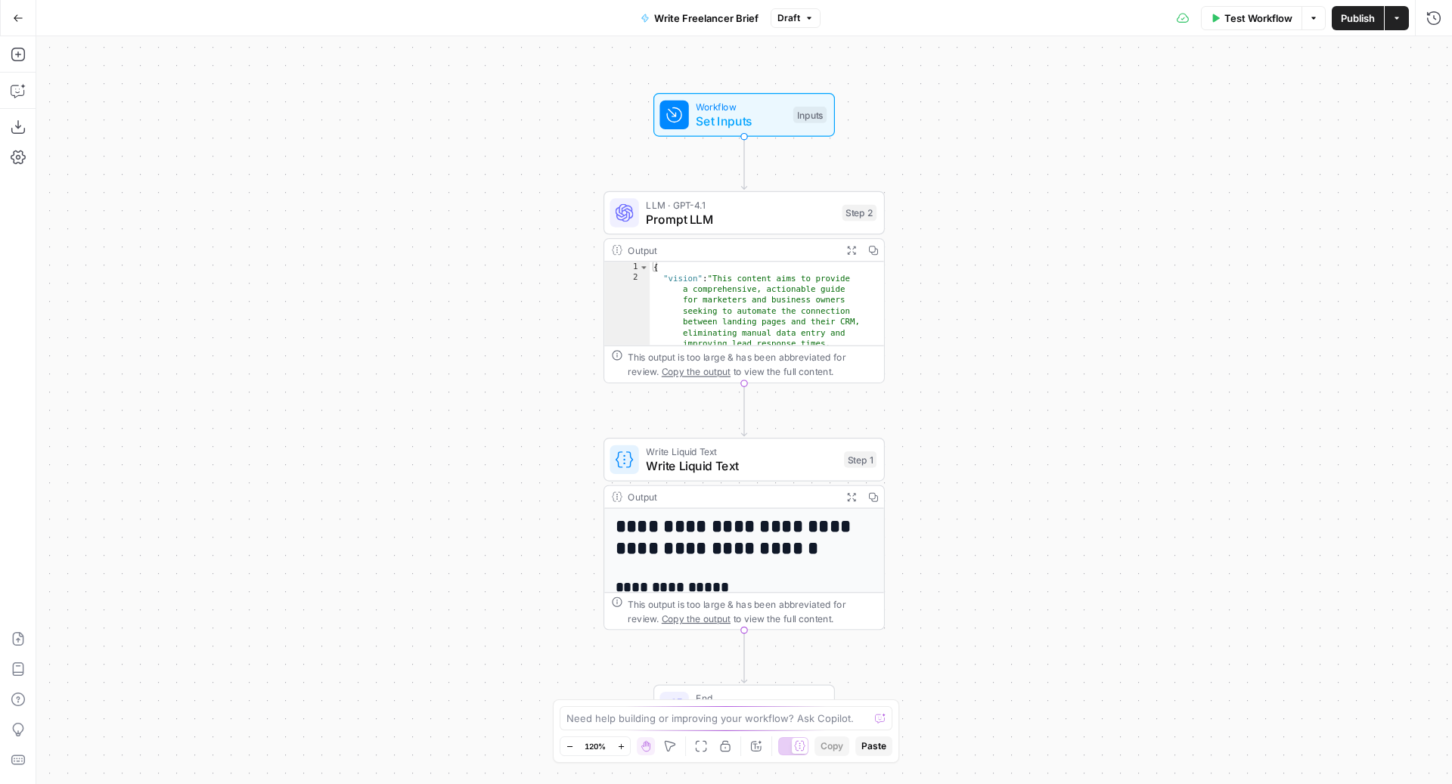
click at [1243, 8] on button "Test Workflow" at bounding box center [1251, 18] width 101 height 24
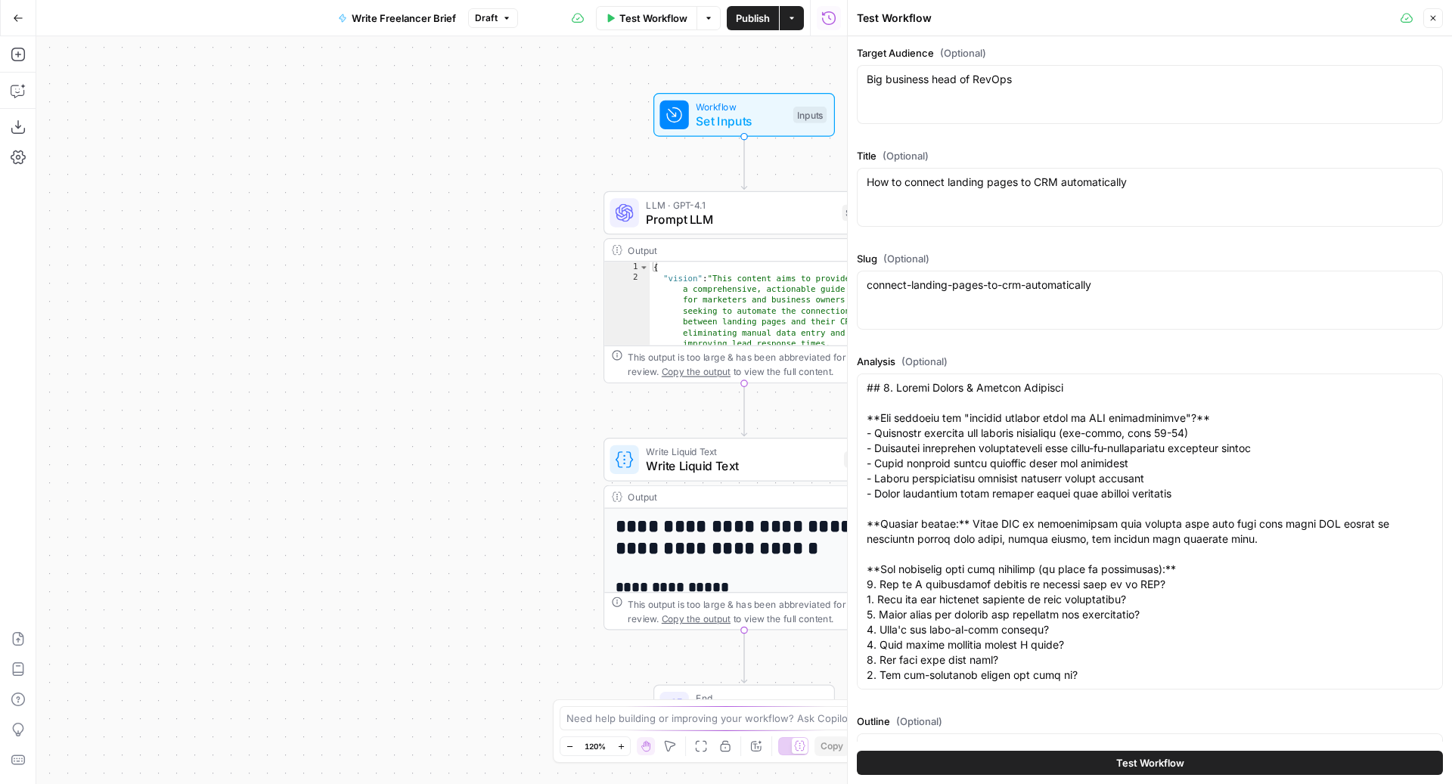
click at [1146, 755] on span "Test Workflow" at bounding box center [1150, 762] width 68 height 15
